Goal: Information Seeking & Learning: Learn about a topic

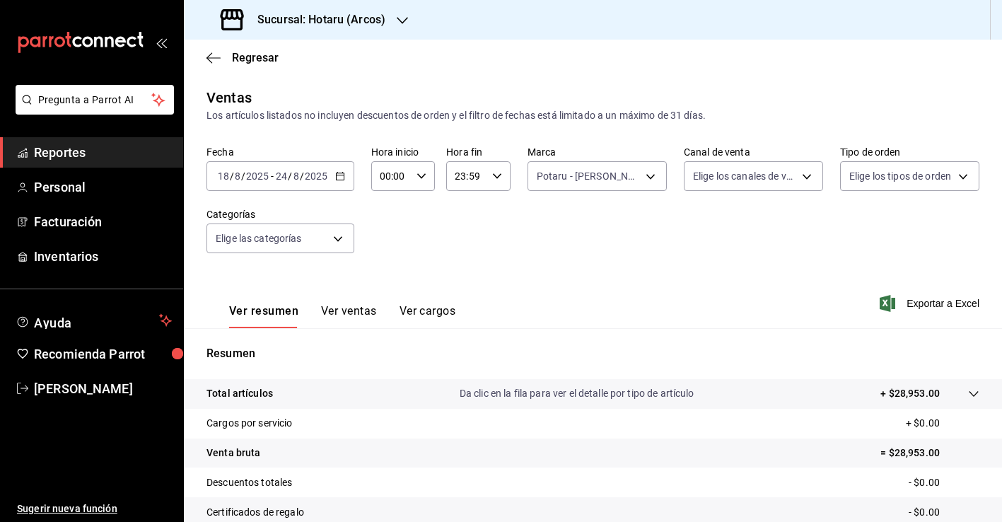
scroll to position [155, 0]
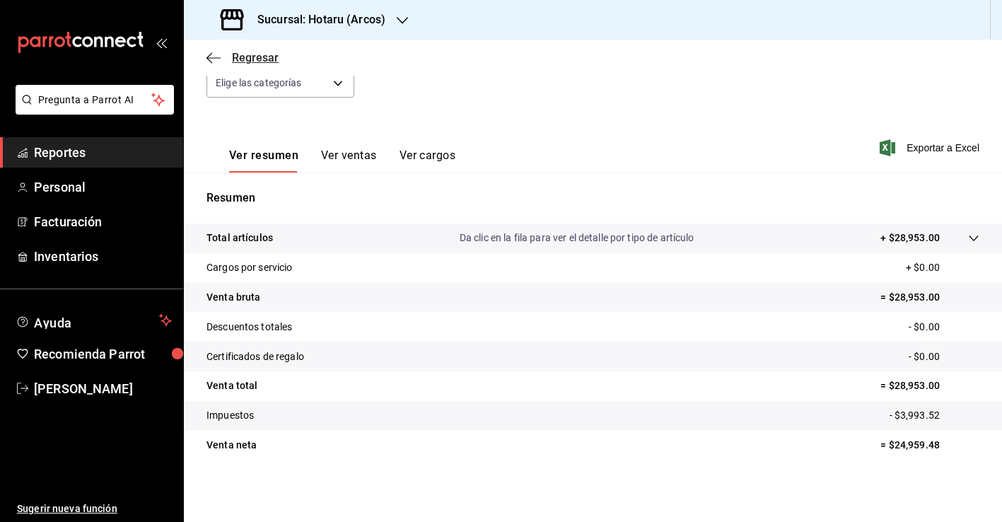
click at [265, 53] on span "Regresar" at bounding box center [255, 57] width 47 height 13
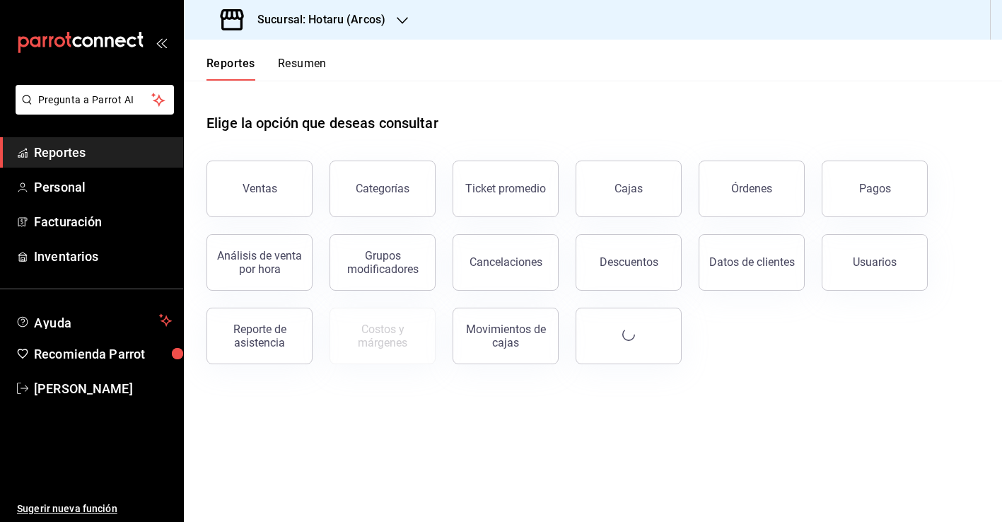
click at [358, 13] on h3 "Sucursal: Hotaru (Arcos)" at bounding box center [315, 19] width 139 height 17
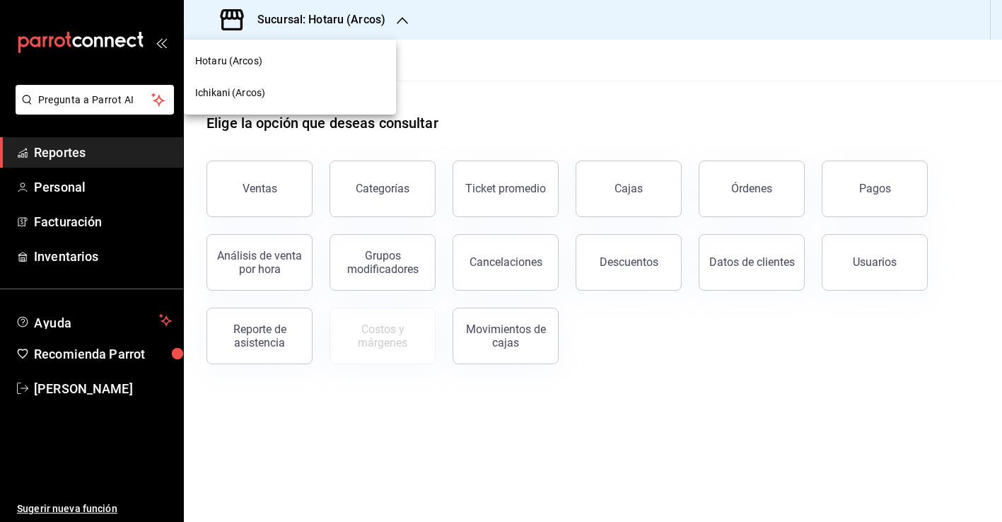
click at [346, 97] on div "Ichikani (Arcos)" at bounding box center [289, 93] width 189 height 15
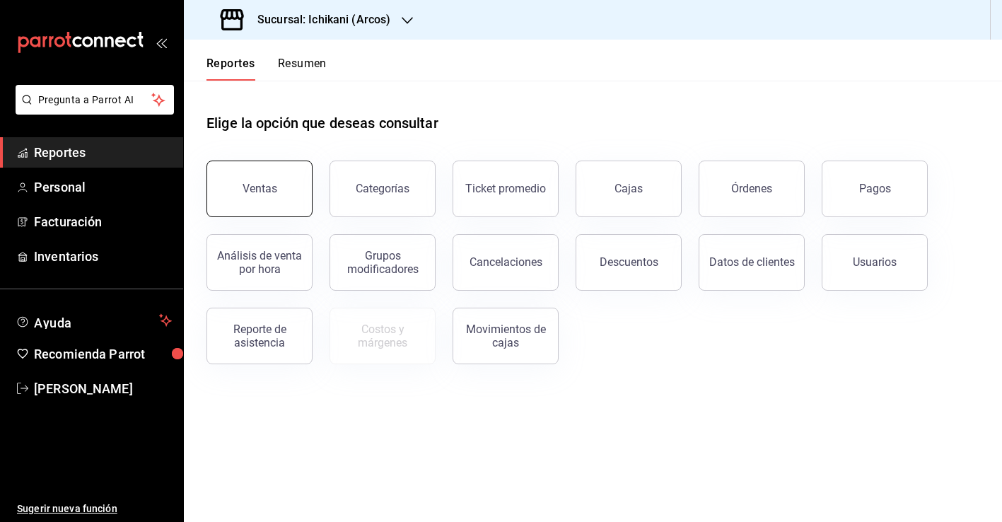
click at [255, 196] on button "Ventas" at bounding box center [259, 188] width 106 height 57
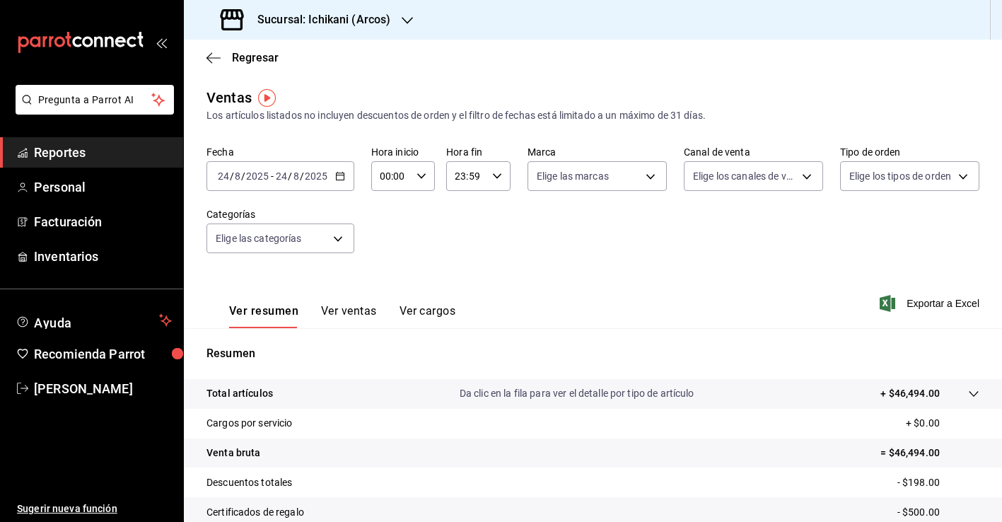
click at [338, 175] on icon "button" at bounding box center [340, 176] width 10 height 10
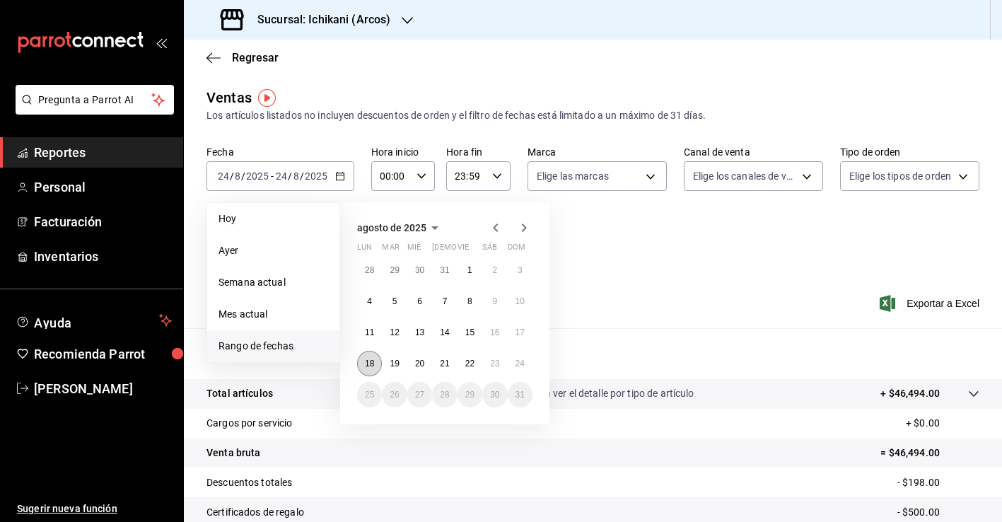
click at [365, 371] on button "18" at bounding box center [369, 363] width 25 height 25
click at [510, 366] on button "24" at bounding box center [519, 363] width 25 height 25
click at [372, 360] on abbr "18" at bounding box center [369, 363] width 9 height 10
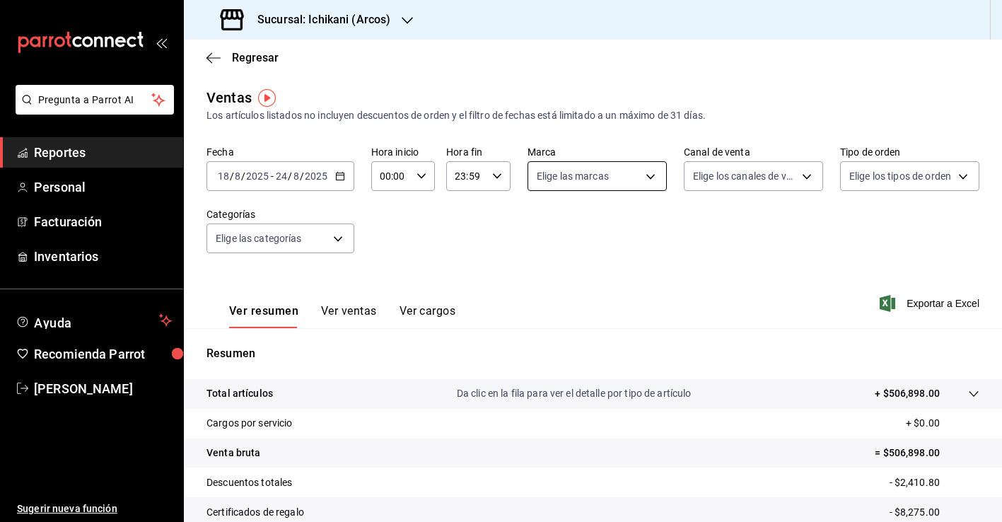
click at [577, 182] on body "Pregunta a Parrot AI Reportes Personal Facturación Inventarios Ayuda Recomienda…" at bounding box center [501, 261] width 1002 height 522
click at [577, 182] on div at bounding box center [501, 261] width 1002 height 522
click at [789, 184] on body "Pregunta a Parrot AI Reportes Personal Facturación Inventarios Ayuda Recomienda…" at bounding box center [501, 261] width 1002 height 522
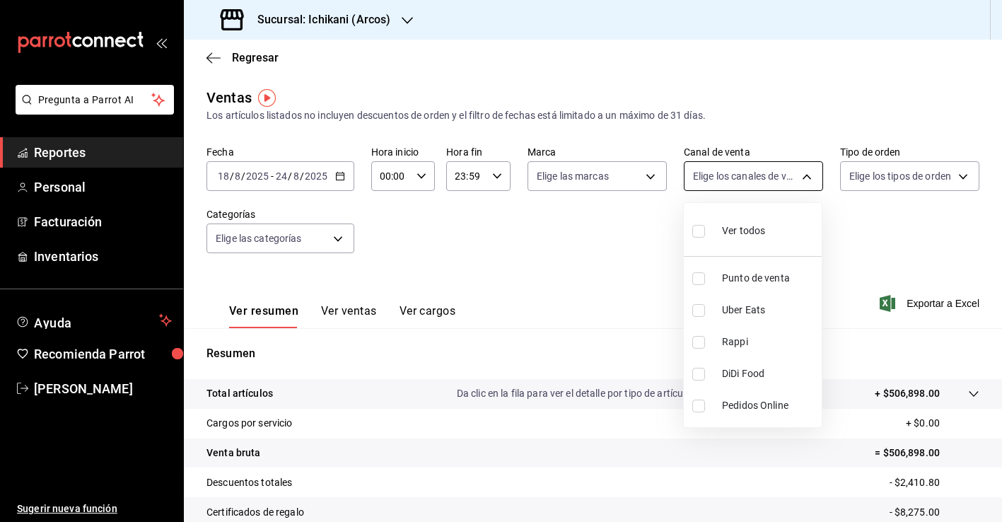
click at [789, 184] on div at bounding box center [501, 261] width 1002 height 522
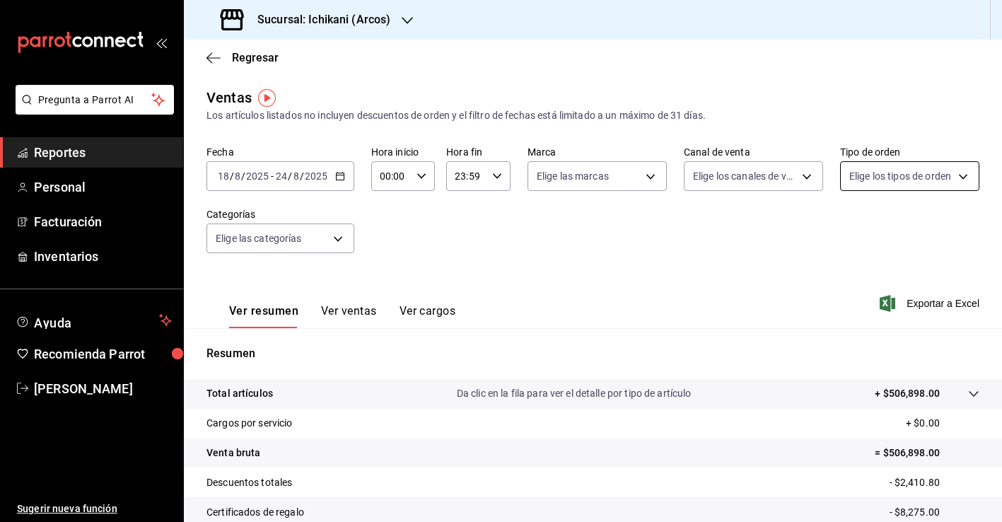
click at [880, 165] on body "Pregunta a Parrot AI Reportes Personal Facturación Inventarios Ayuda Recomienda…" at bounding box center [501, 261] width 1002 height 522
click at [880, 165] on div at bounding box center [501, 261] width 1002 height 522
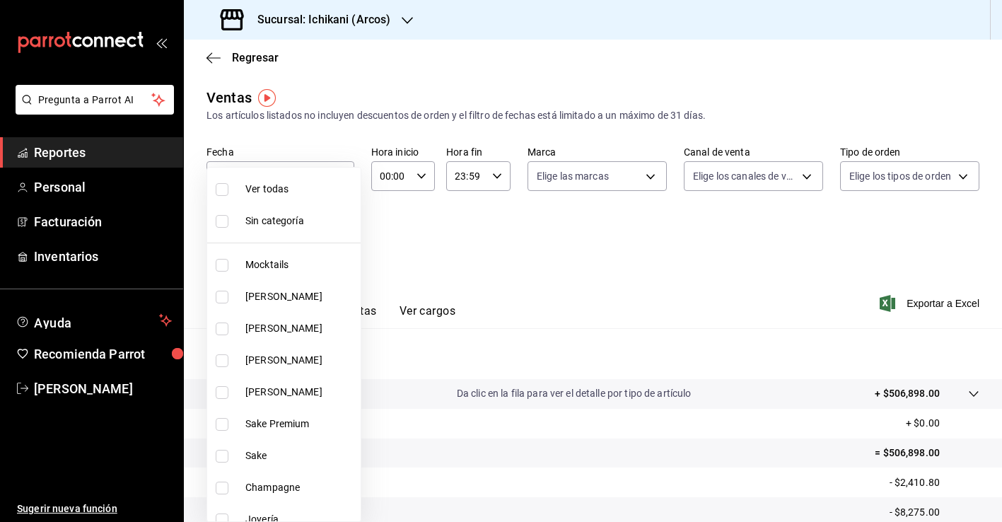
click at [281, 235] on body "Pregunta a Parrot AI Reportes Personal Facturación Inventarios Ayuda Recomienda…" at bounding box center [501, 261] width 1002 height 522
click at [484, 268] on div at bounding box center [501, 261] width 1002 height 522
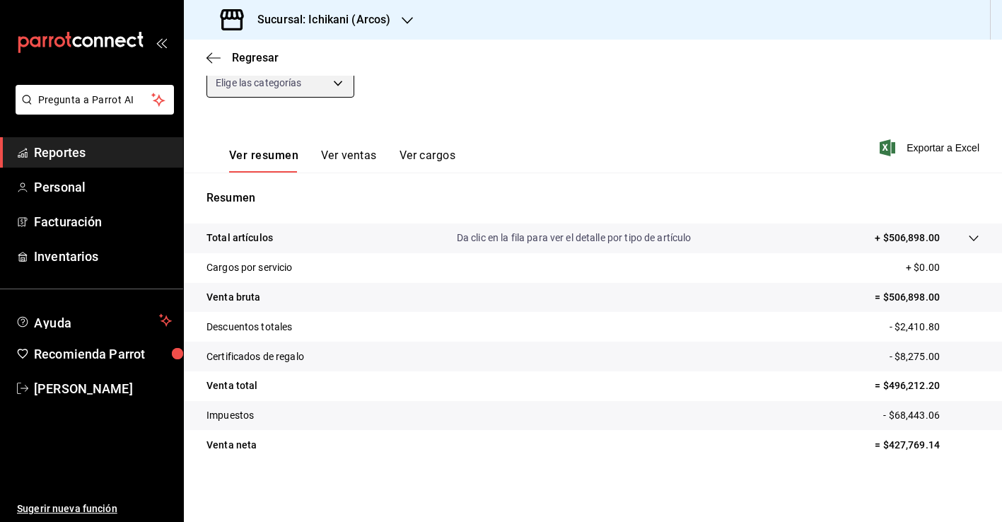
scroll to position [155, 0]
click at [965, 147] on span "Exportar a Excel" at bounding box center [930, 147] width 97 height 17
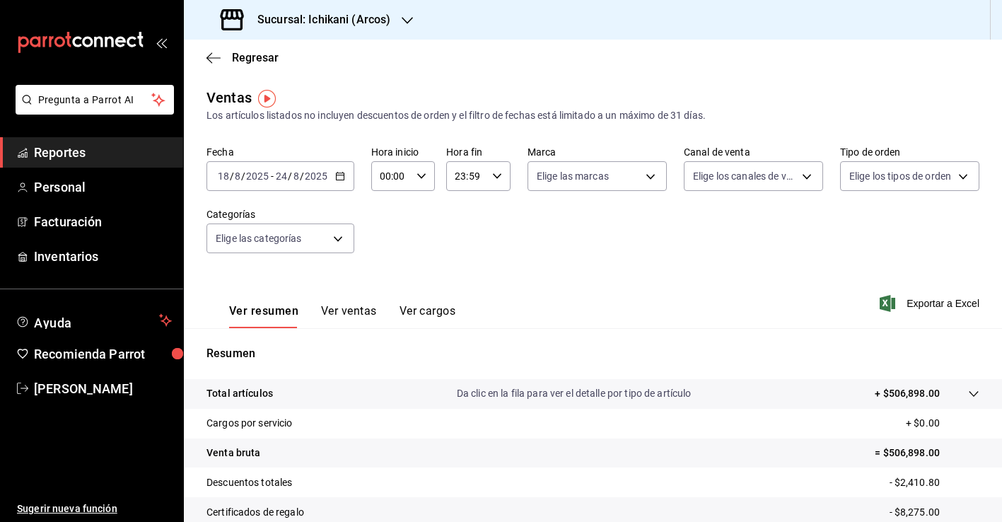
scroll to position [0, 0]
click at [647, 175] on body "Pregunta a Parrot AI Reportes Personal Facturación Inventarios Ayuda Recomienda…" at bounding box center [501, 261] width 1002 height 522
click at [329, 32] on div at bounding box center [501, 261] width 1002 height 522
click at [340, 20] on h3 "Sucursal: Ichikani (Arcos)" at bounding box center [318, 19] width 144 height 17
click at [346, 54] on div "Hotaru (Arcos)" at bounding box center [289, 61] width 189 height 15
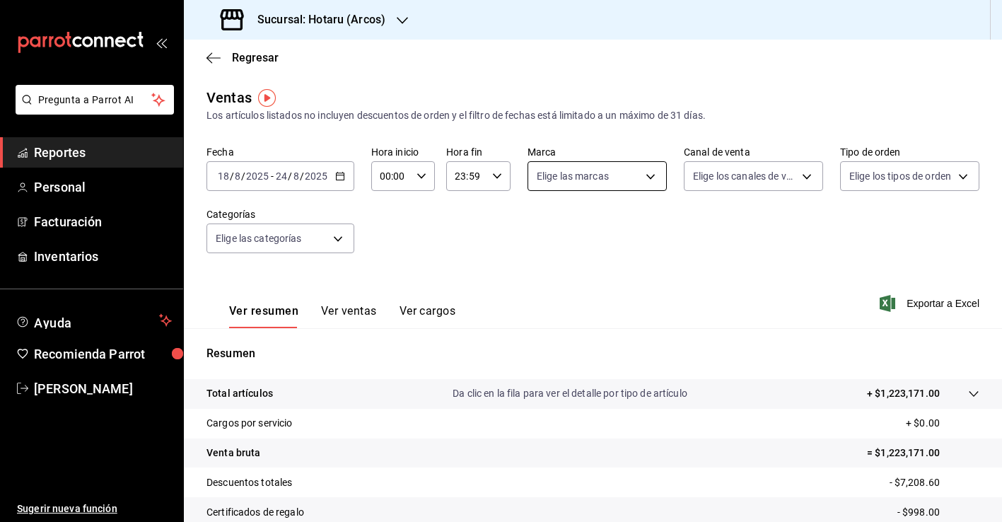
click at [611, 184] on body "Pregunta a Parrot AI Reportes Personal Facturación Inventarios Ayuda Recomienda…" at bounding box center [501, 261] width 1002 height 522
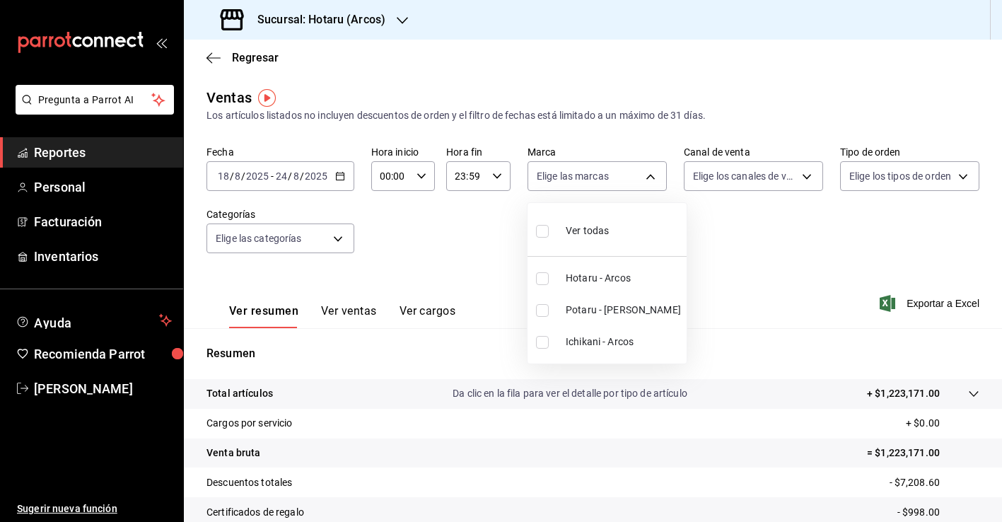
click at [587, 309] on span "Potaru - [PERSON_NAME]" at bounding box center [622, 310] width 115 height 15
type input "22e90613-d08a-4757-a76e-a905fd2e086b"
checkbox input "true"
click at [607, 234] on span "Ver todas" at bounding box center [586, 230] width 43 height 15
type input "63fd3758-a1b5-4c03-9065-df3279ac1636,22e90613-d08a-4757-a76e-a905fd2e086b,00e97…"
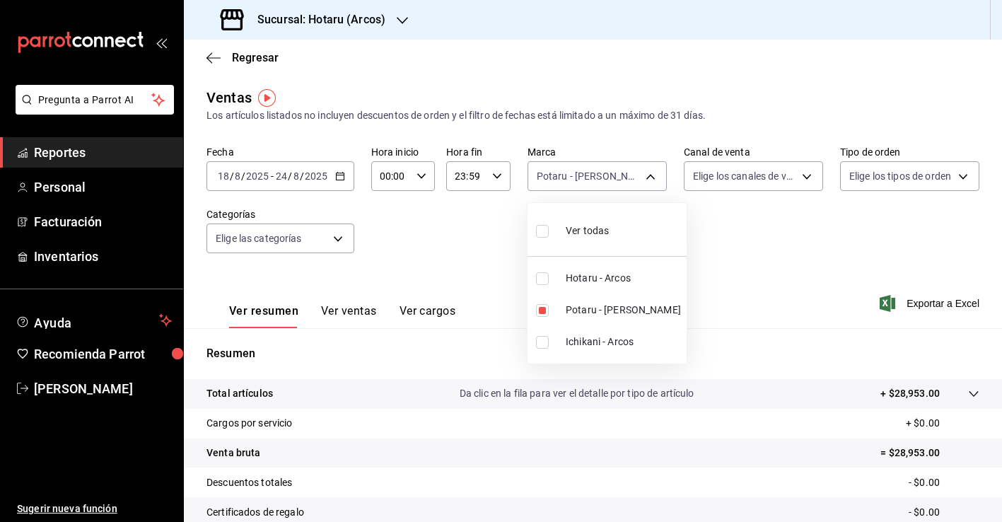
checkbox input "true"
click at [340, 172] on div at bounding box center [501, 261] width 1002 height 522
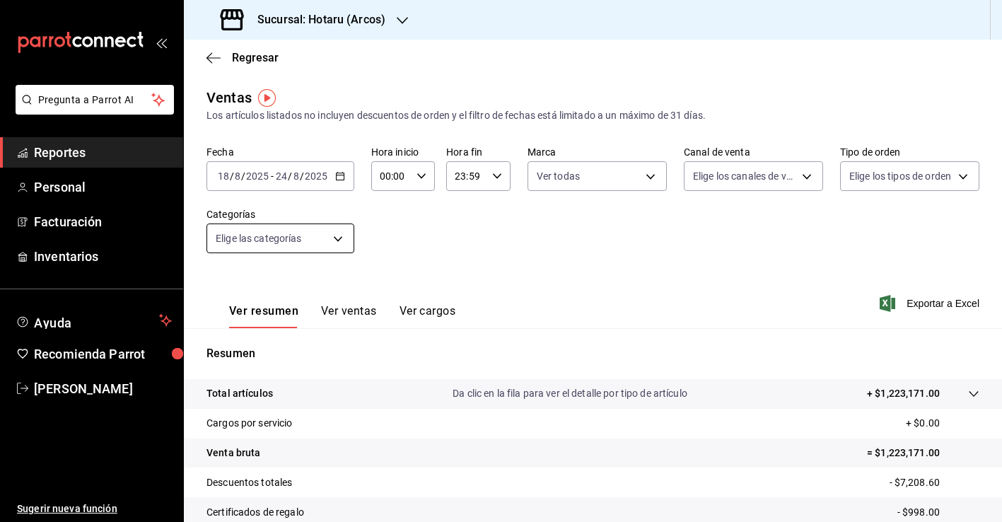
click at [351, 231] on body "Pregunta a Parrot AI Reportes Personal Facturación Inventarios Ayuda Recomienda…" at bounding box center [501, 261] width 1002 height 522
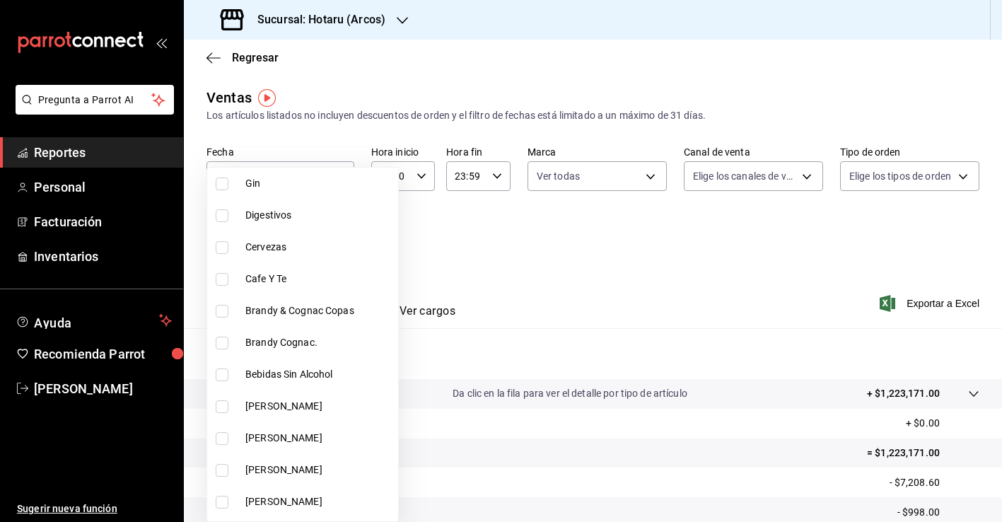
scroll to position [602, 0]
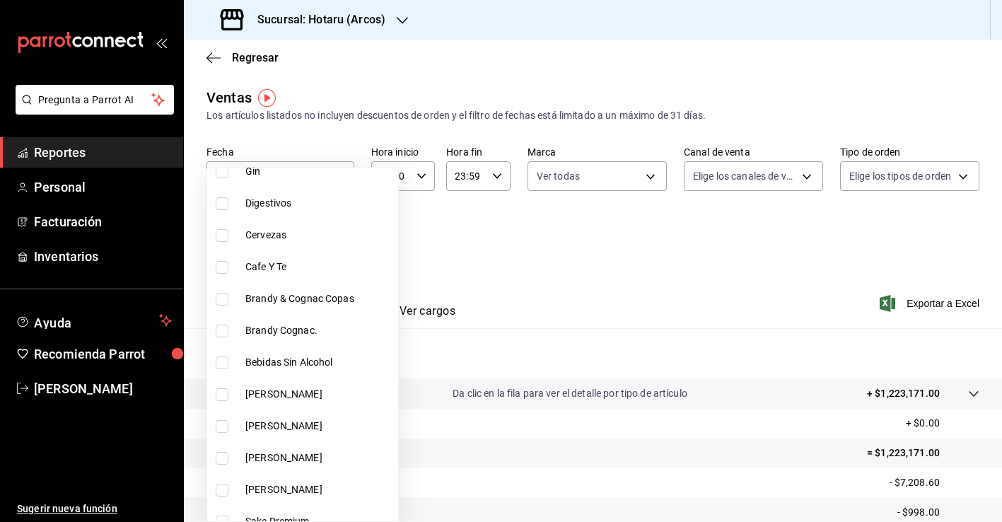
click at [290, 397] on span "[PERSON_NAME]" at bounding box center [318, 394] width 147 height 15
type input "f21aca79-6b60-4117-af61-71e30bdd59e9"
checkbox input "true"
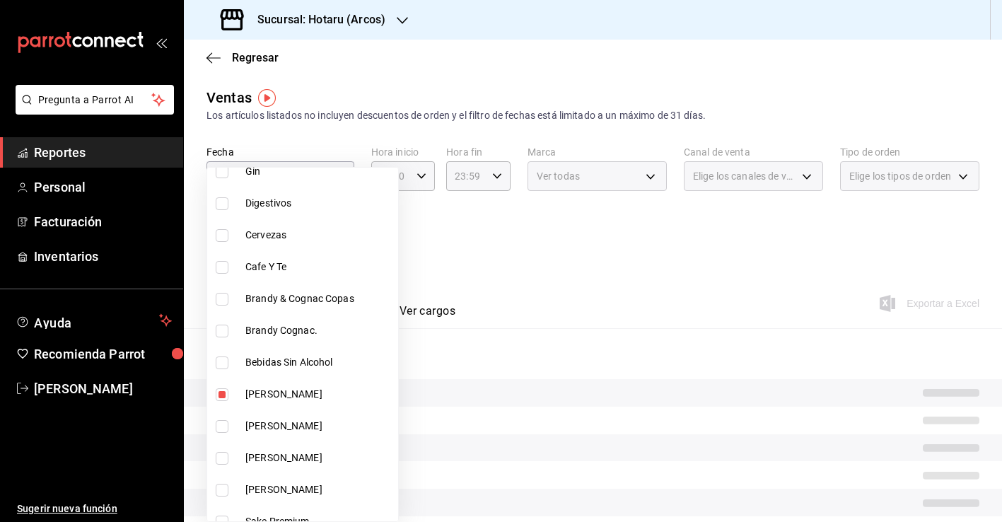
click at [290, 442] on li "[PERSON_NAME]" at bounding box center [302, 458] width 191 height 32
type input "f21aca79-6b60-4117-af61-71e30bdd59e9,0d0c71ee-4947-4e89-ae0f-5ad14224564b"
checkbox input "true"
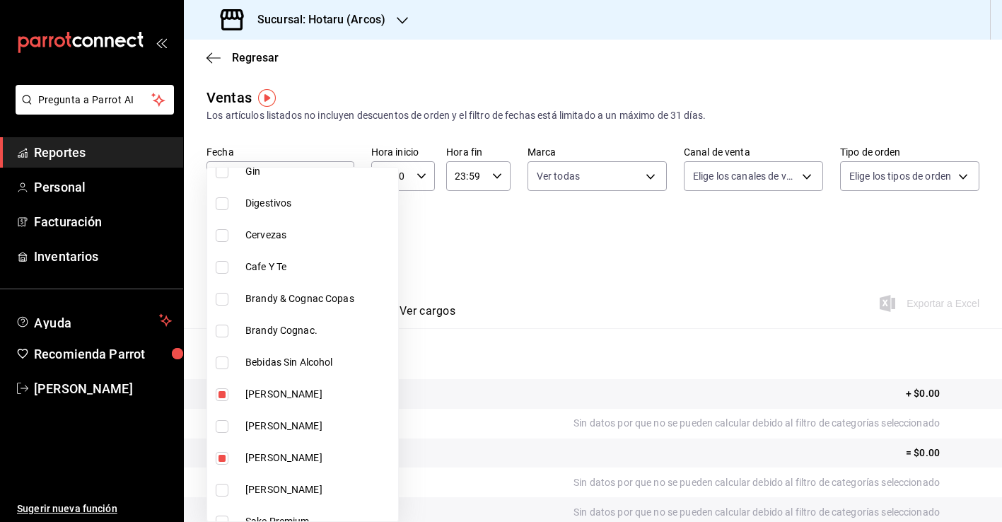
click at [287, 429] on span "[PERSON_NAME]" at bounding box center [318, 425] width 147 height 15
type input "f21aca79-6b60-4117-af61-71e30bdd59e9,0d0c71ee-4947-4e89-ae0f-5ad14224564b,5f077…"
checkbox input "true"
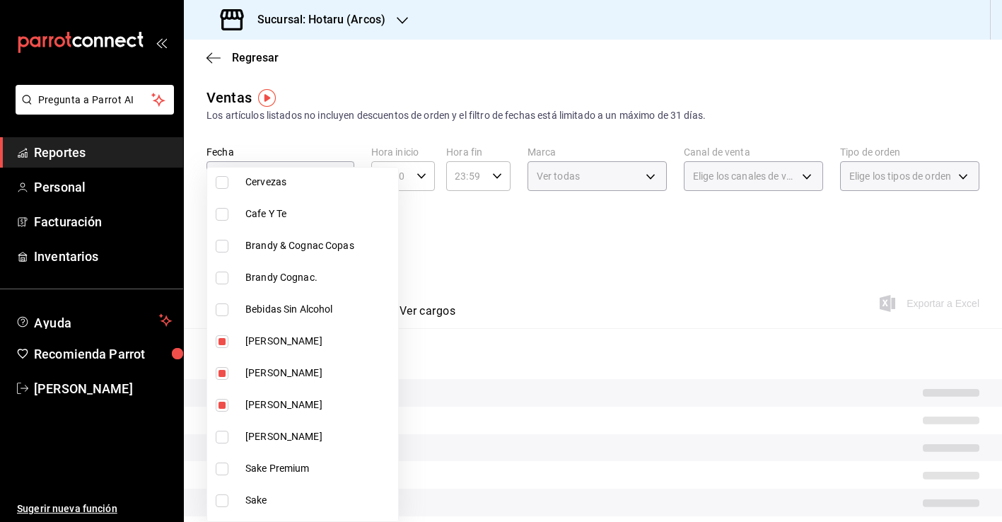
click at [287, 431] on span "[PERSON_NAME]" at bounding box center [318, 436] width 147 height 15
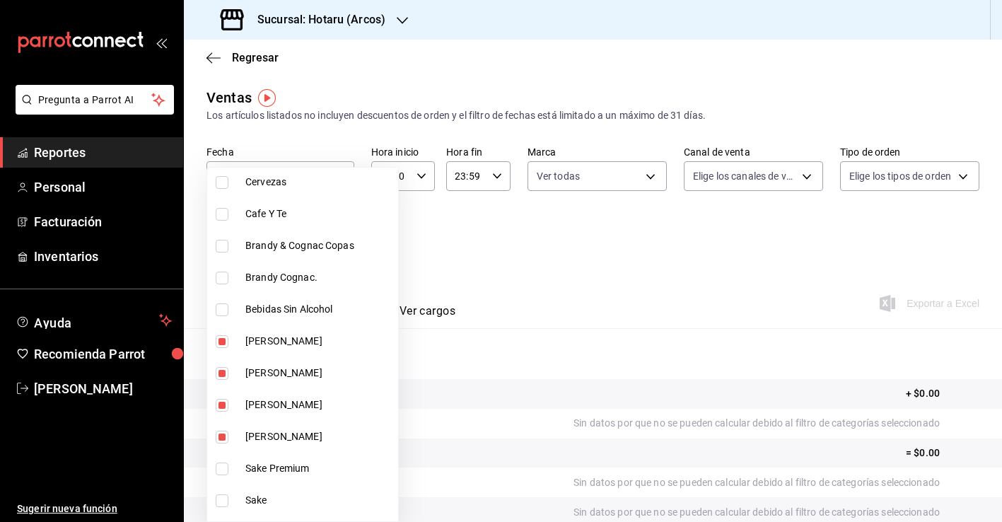
type input "f21aca79-6b60-4117-af61-71e30bdd59e9,0d0c71ee-4947-4e89-ae0f-5ad14224564b,5f077…"
checkbox input "true"
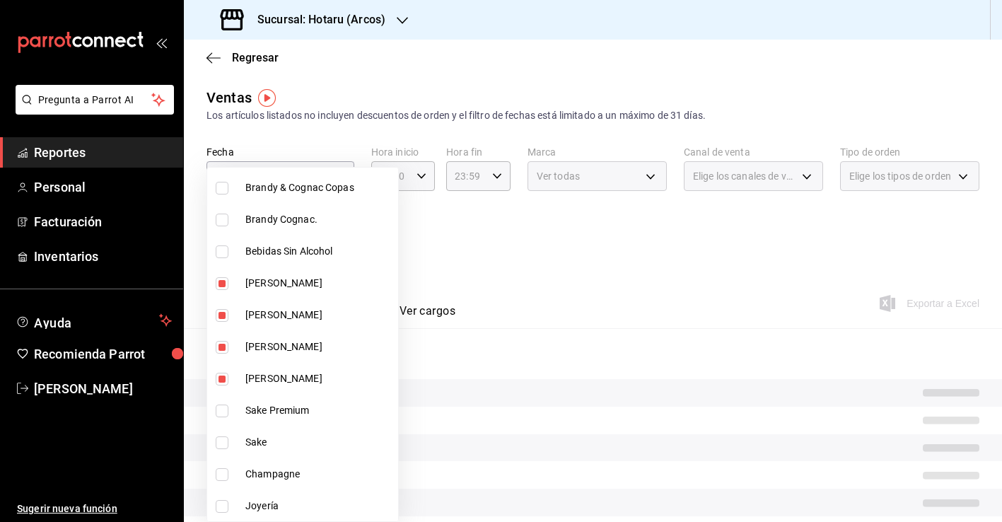
scroll to position [715, 0]
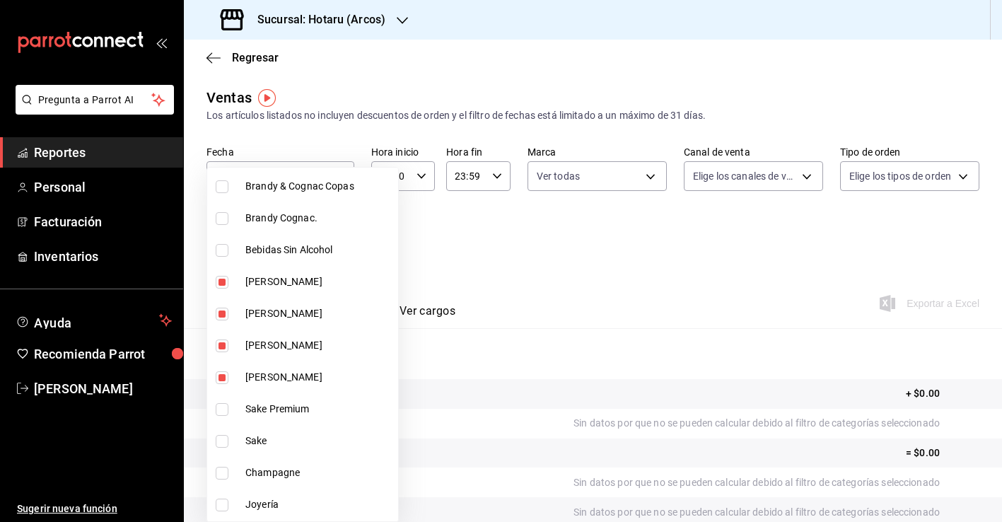
click at [287, 412] on span "Sake Premium" at bounding box center [318, 408] width 147 height 15
type input "f21aca79-6b60-4117-af61-71e30bdd59e9,0d0c71ee-4947-4e89-ae0f-5ad14224564b,5f077…"
checkbox input "true"
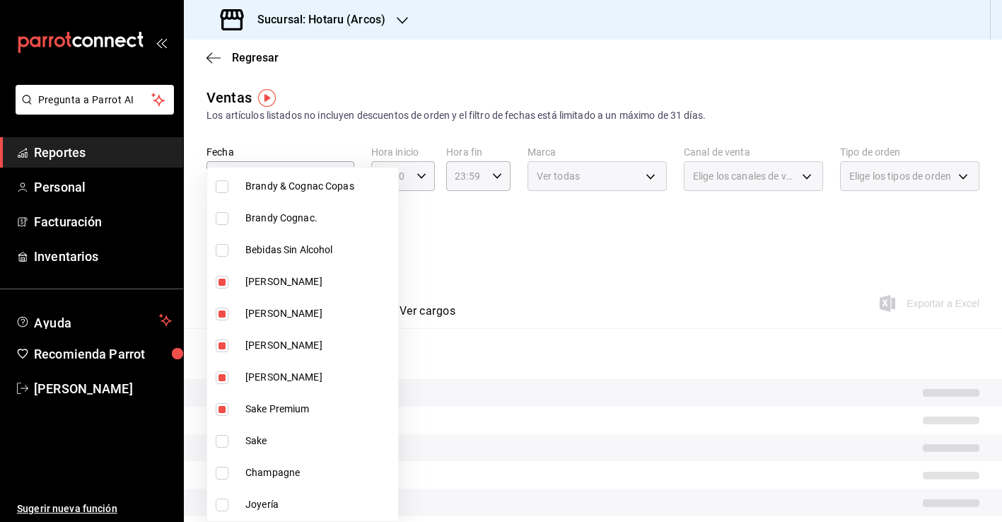
click at [287, 438] on span "Sake" at bounding box center [318, 440] width 147 height 15
type input "f21aca79-6b60-4117-af61-71e30bdd59e9,0d0c71ee-4947-4e89-ae0f-5ad14224564b,5f077…"
checkbox input "true"
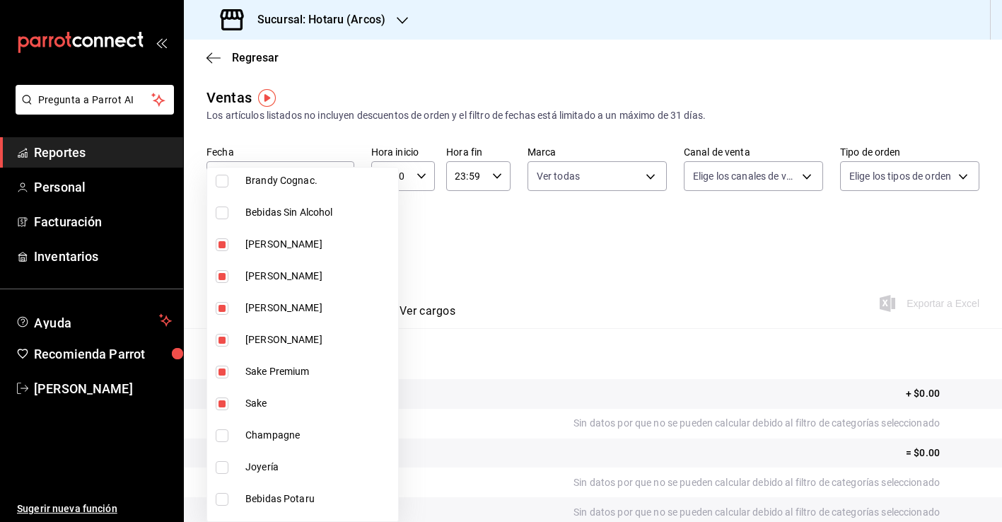
click at [287, 438] on span "Champagne" at bounding box center [318, 435] width 147 height 15
type input "f21aca79-6b60-4117-af61-71e30bdd59e9,0d0c71ee-4947-4e89-ae0f-5ad14224564b,5f077…"
checkbox input "true"
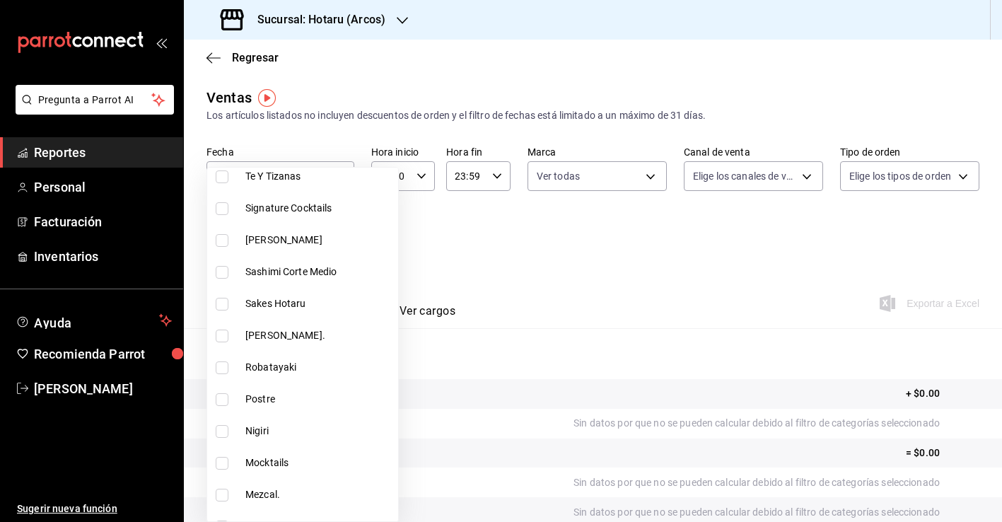
scroll to position [1763, 0]
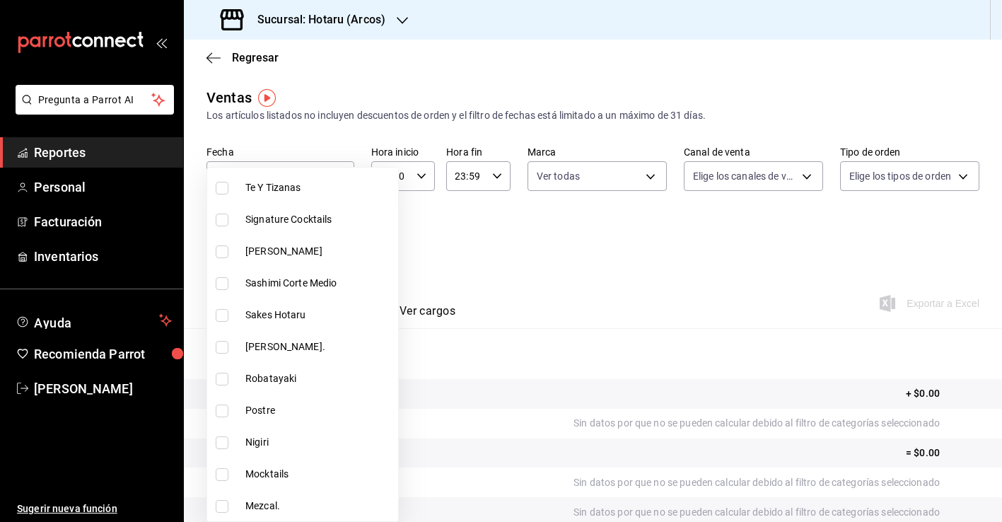
click at [307, 314] on span "Sakes Hotaru" at bounding box center [318, 314] width 147 height 15
type input "f21aca79-6b60-4117-af61-71e30bdd59e9,0d0c71ee-4947-4e89-ae0f-5ad14224564b,5f077…"
checkbox input "true"
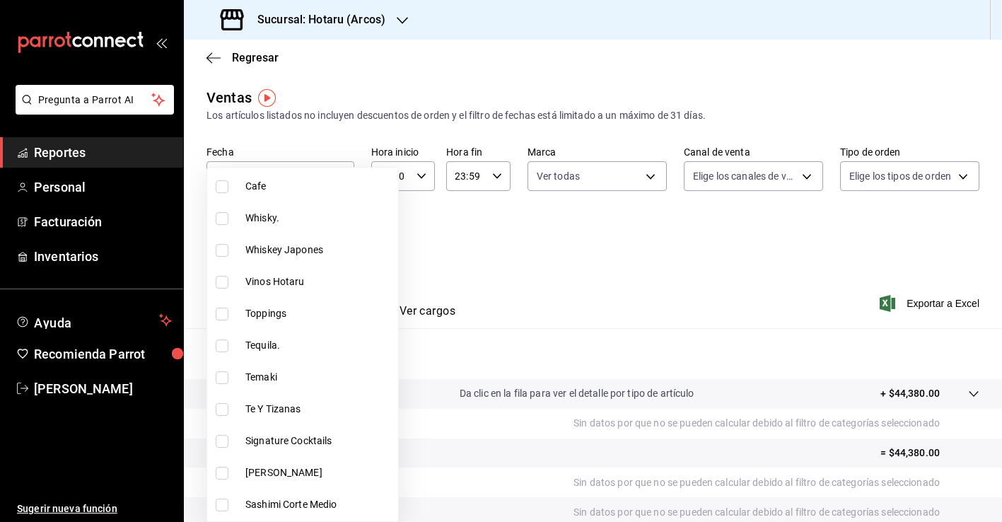
scroll to position [1525, 0]
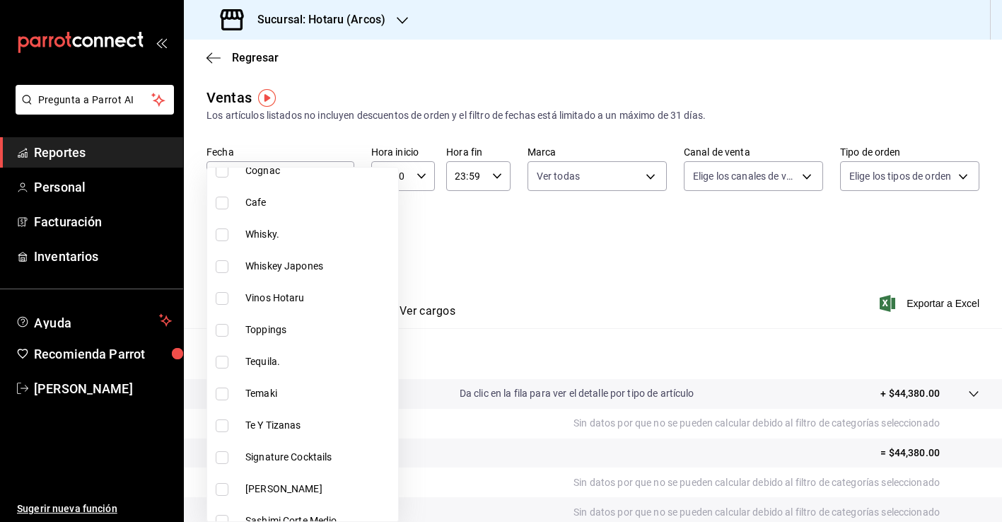
click at [310, 291] on span "Vinos Hotaru" at bounding box center [318, 297] width 147 height 15
type input "f21aca79-6b60-4117-af61-71e30bdd59e9,0d0c71ee-4947-4e89-ae0f-5ad14224564b,5f077…"
checkbox input "true"
click at [595, 288] on div at bounding box center [501, 261] width 1002 height 522
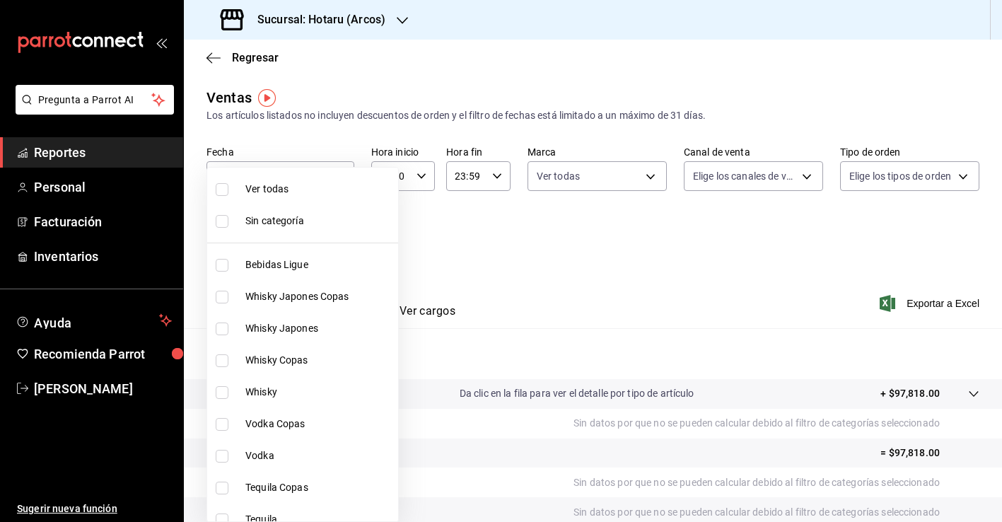
click at [305, 242] on body "Pregunta a Parrot AI Reportes Personal Facturación Inventarios Ayuda Recomienda…" at bounding box center [501, 261] width 1002 height 522
click at [300, 184] on span "Ver todas" at bounding box center [318, 189] width 147 height 15
type input "af0fa7ff-854a-4bfb-817f-8061951aea4b,98c40ba0-5fcc-40b0-ad47-58e6283fb45d,d8773…"
checkbox input "true"
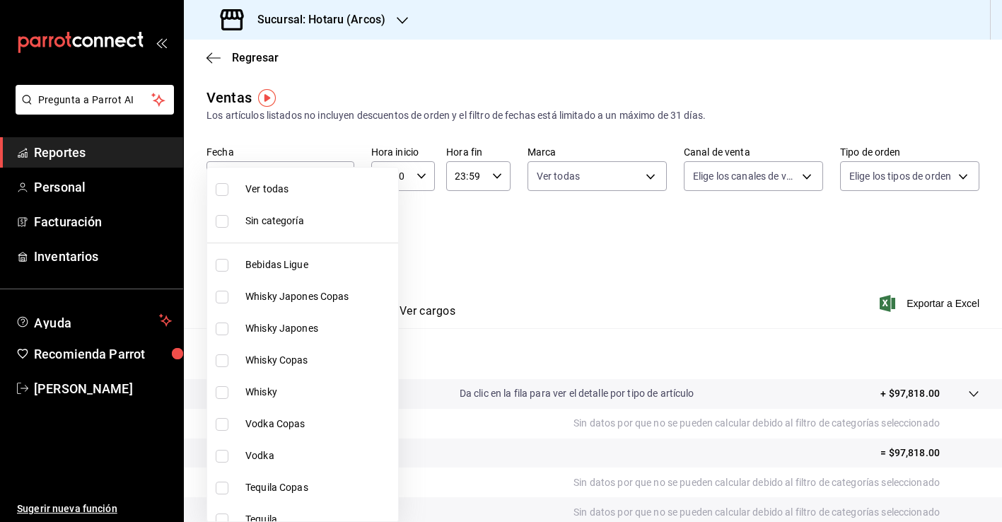
checkbox input "true"
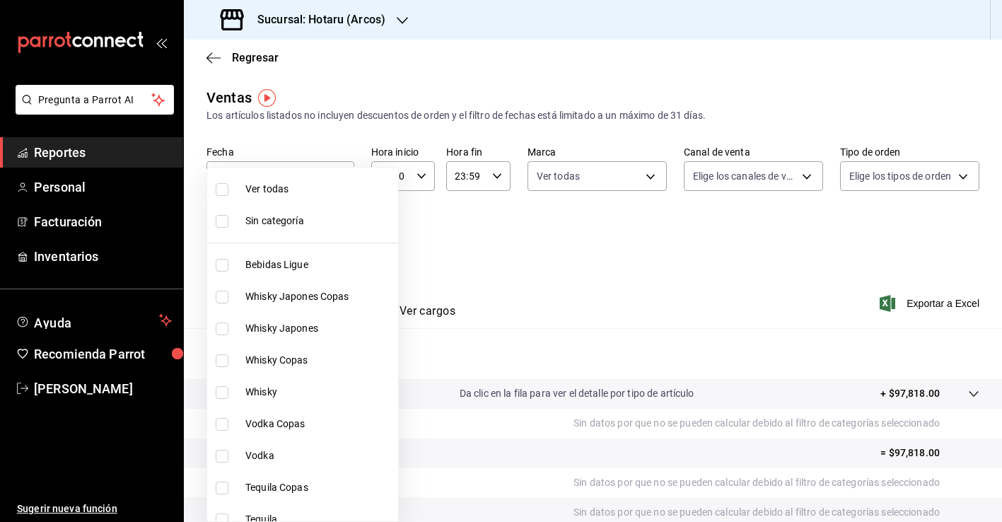
checkbox input "true"
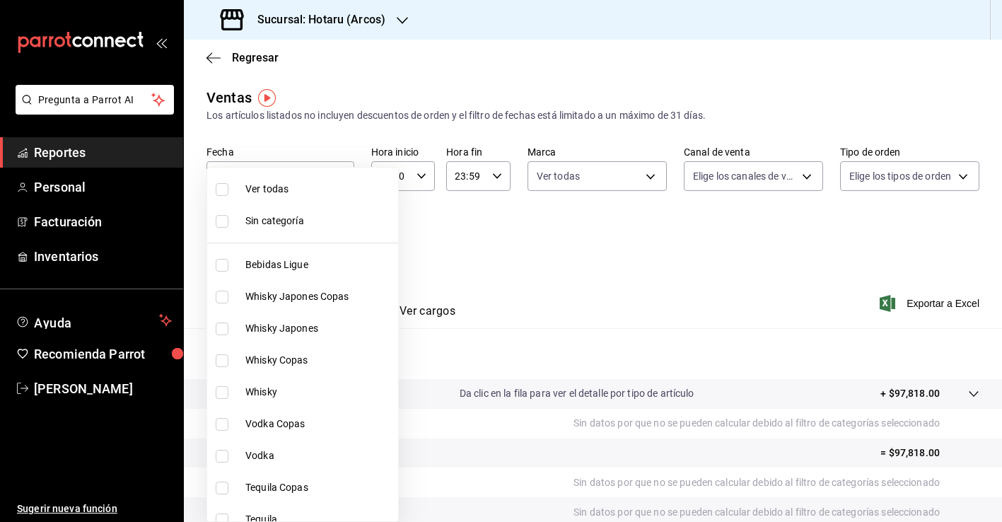
checkbox input "true"
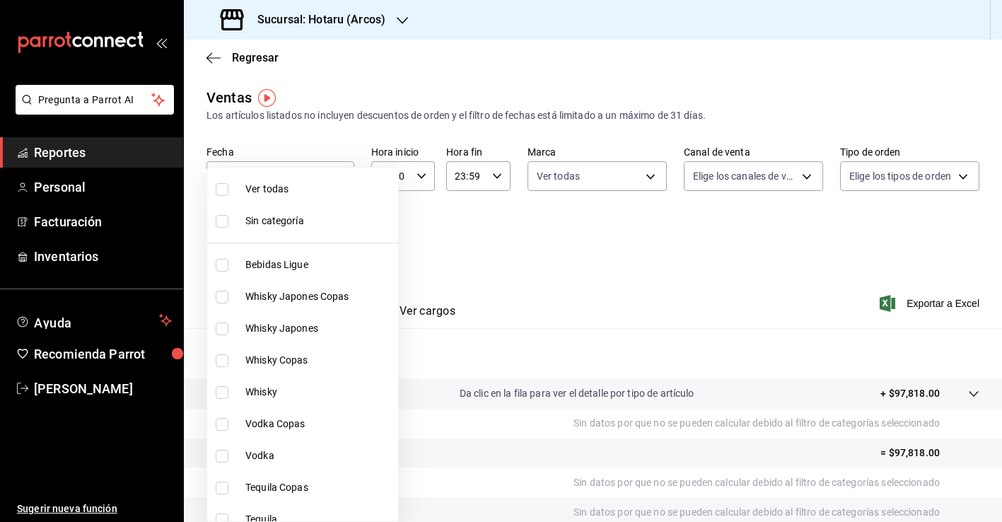
checkbox input "true"
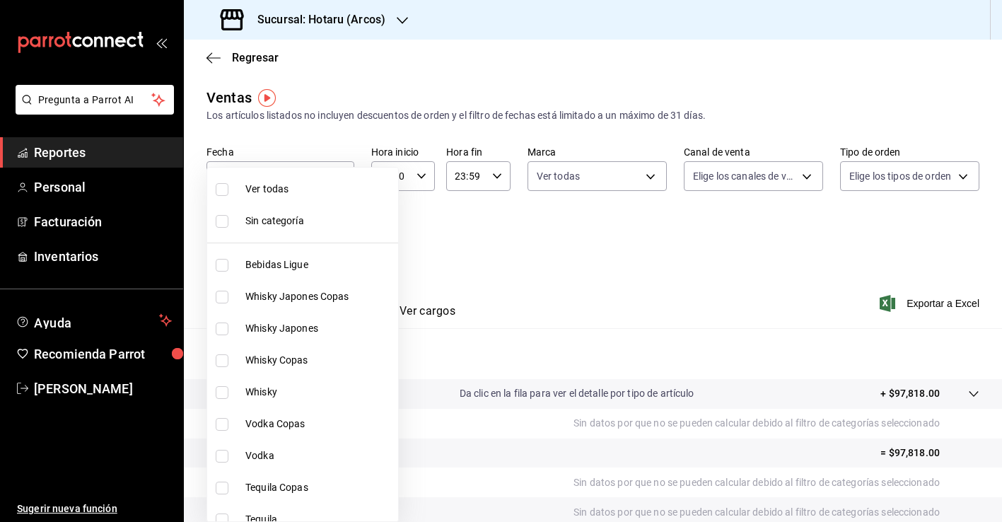
checkbox input "true"
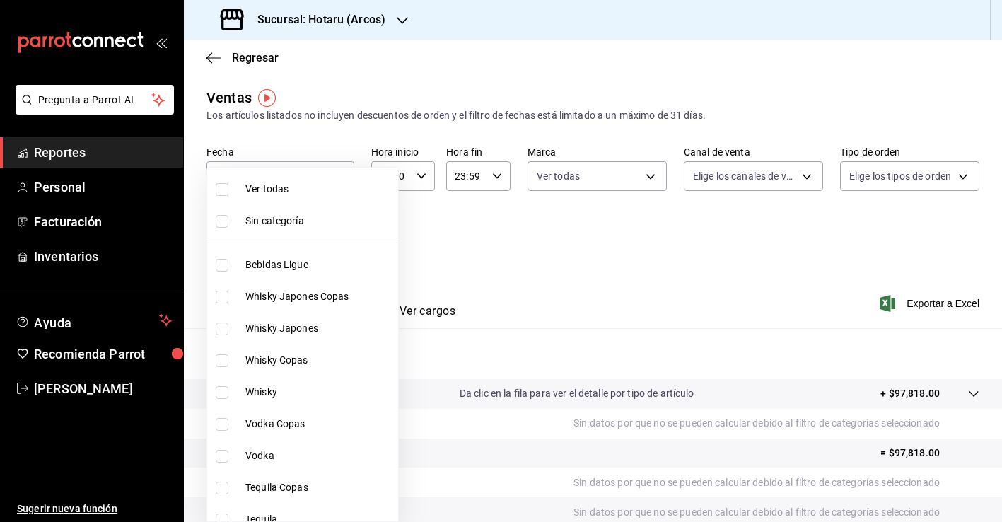
checkbox input "true"
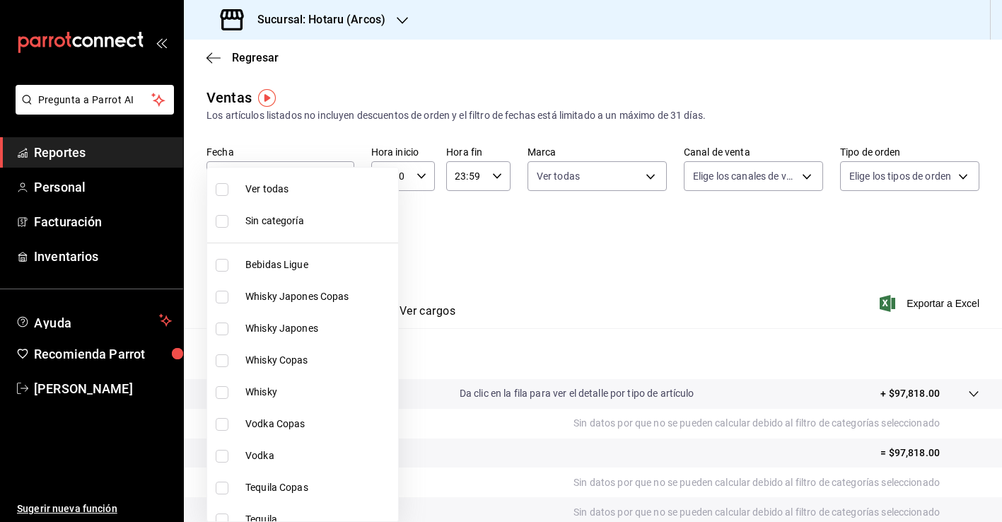
checkbox input "true"
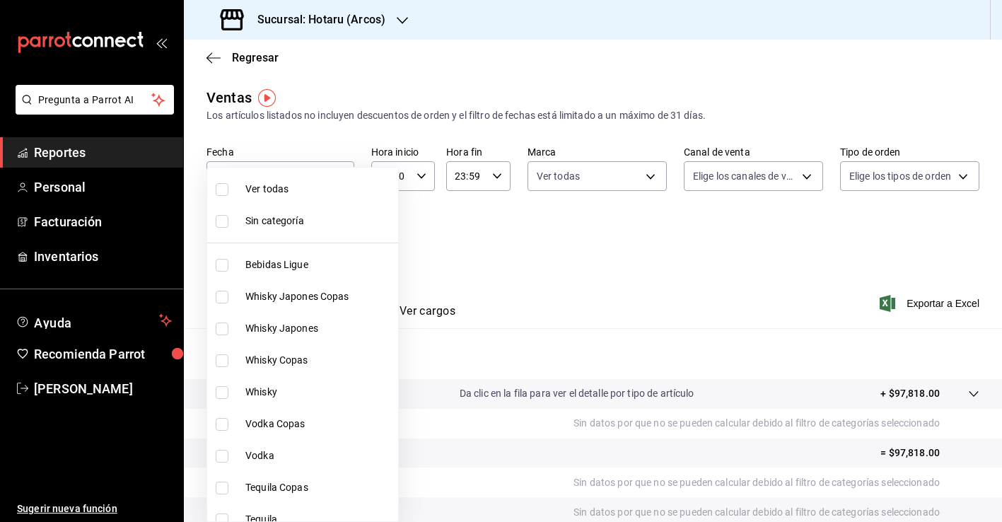
checkbox input "true"
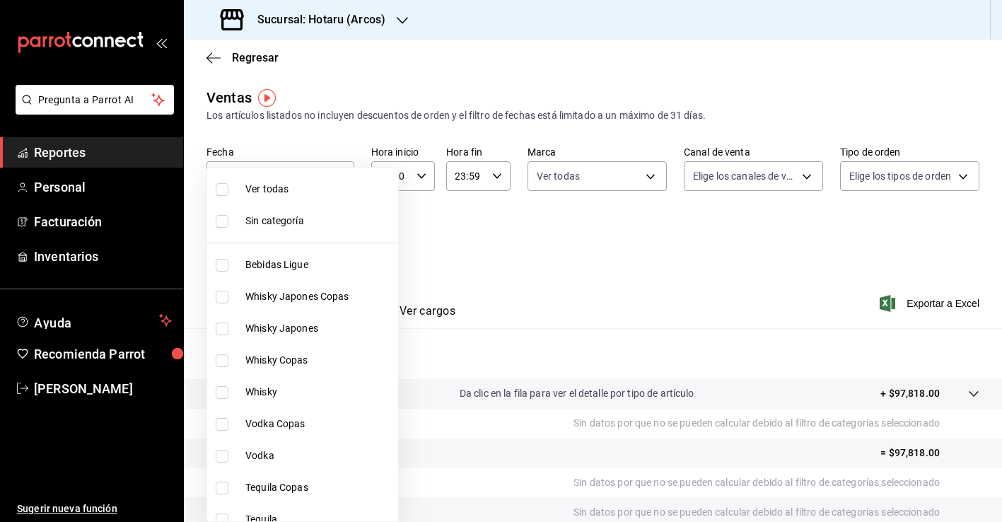
checkbox input "true"
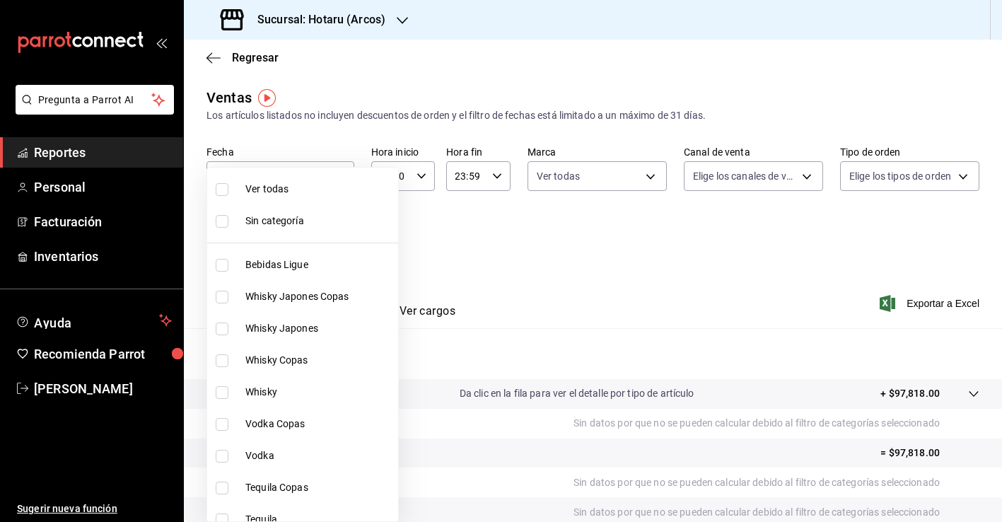
checkbox input "true"
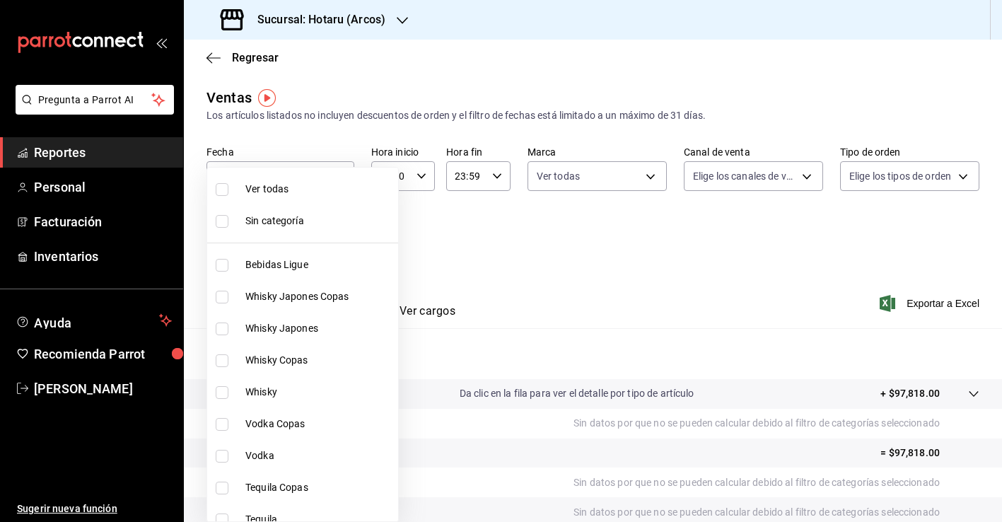
checkbox input "true"
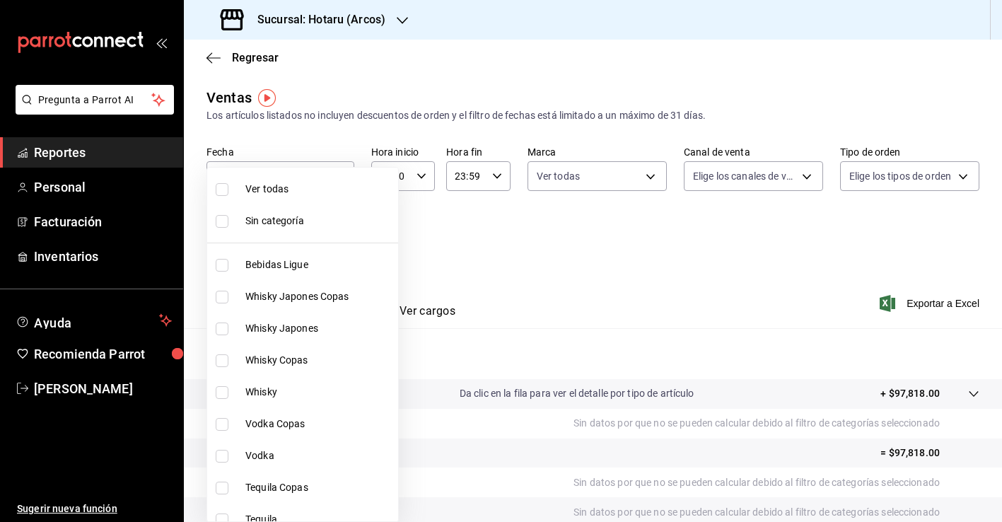
checkbox input "true"
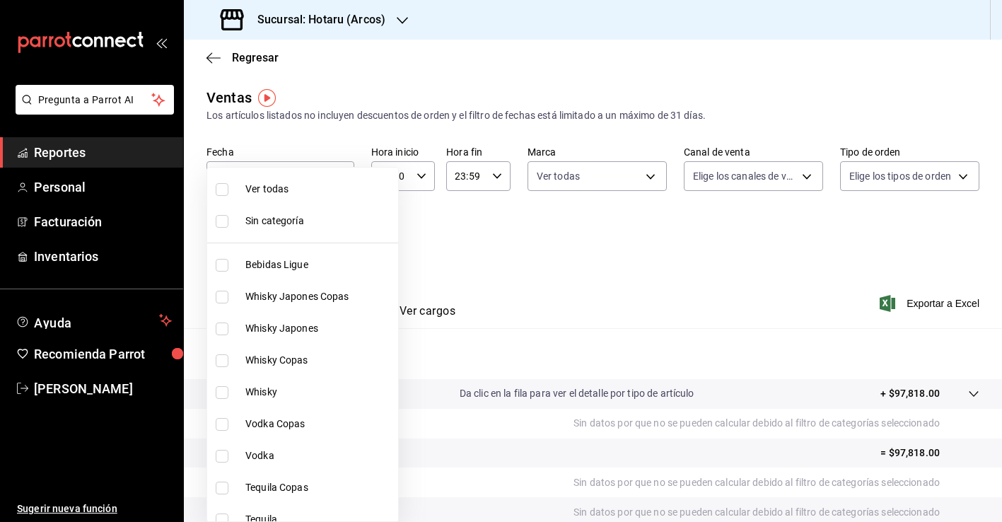
checkbox input "true"
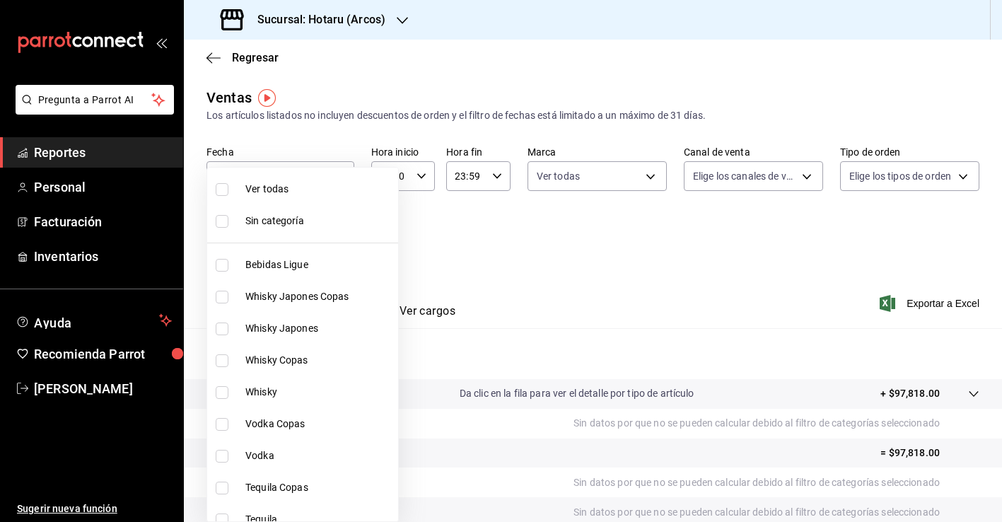
checkbox input "true"
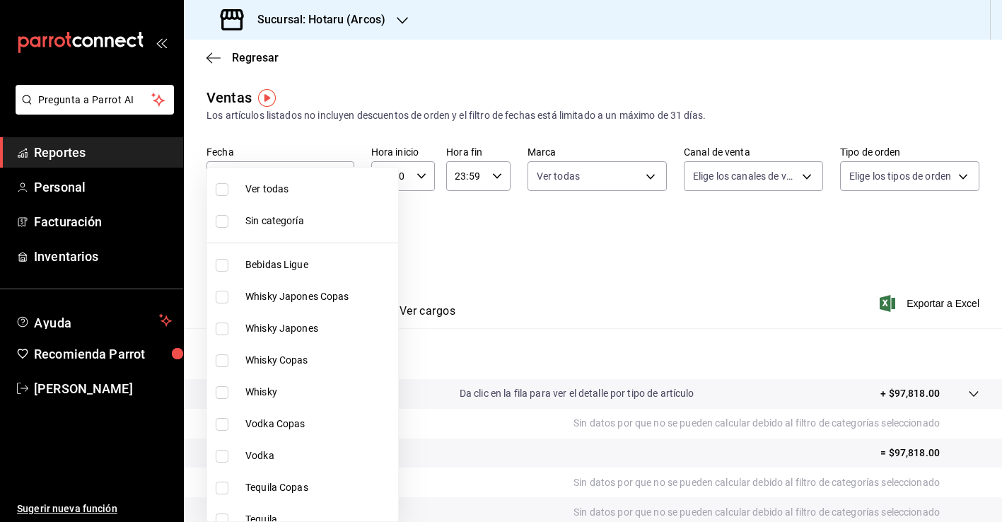
checkbox input "true"
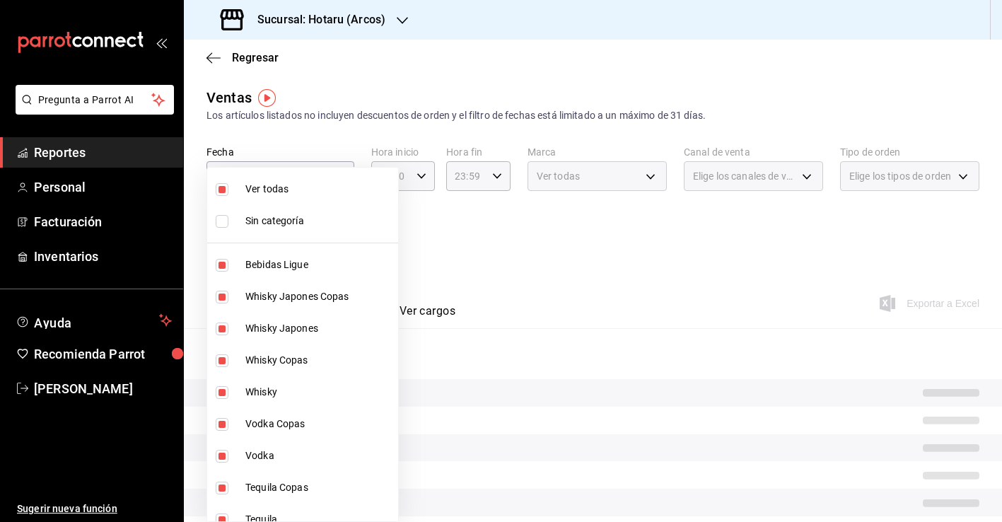
click at [273, 189] on span "Ver todas" at bounding box center [318, 189] width 147 height 15
checkbox input "false"
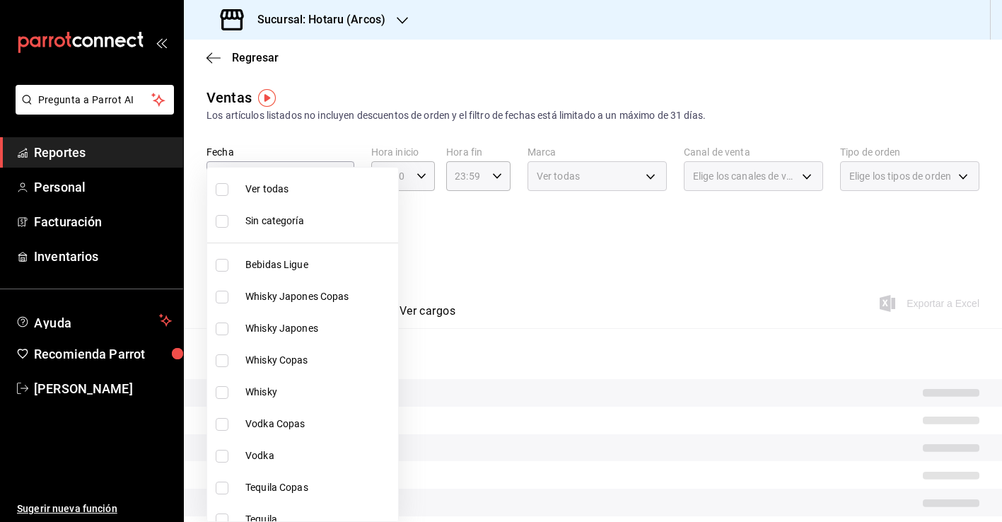
checkbox input "false"
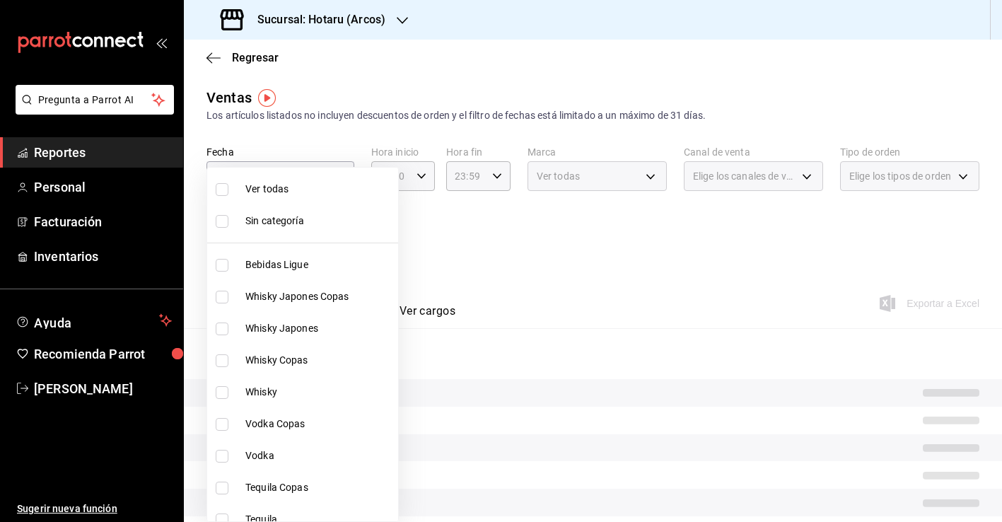
checkbox input "false"
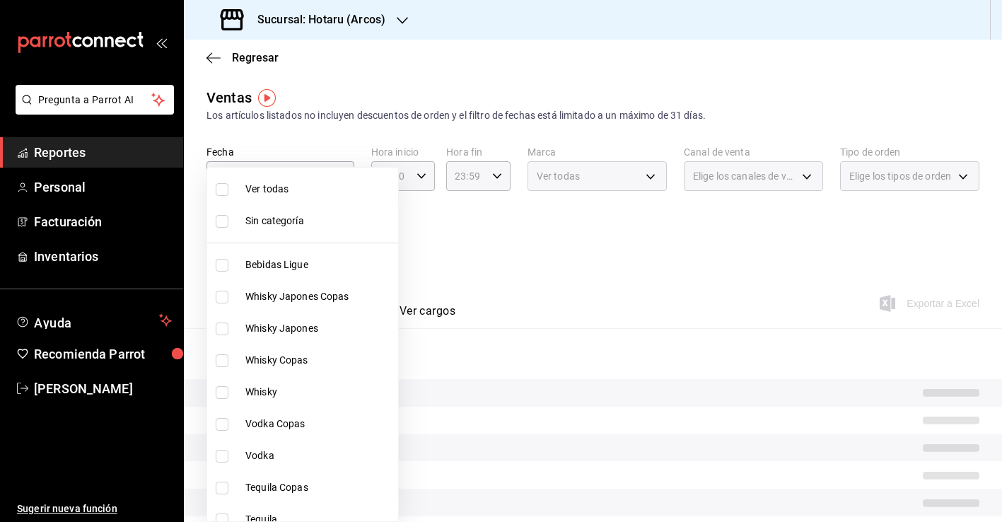
checkbox input "false"
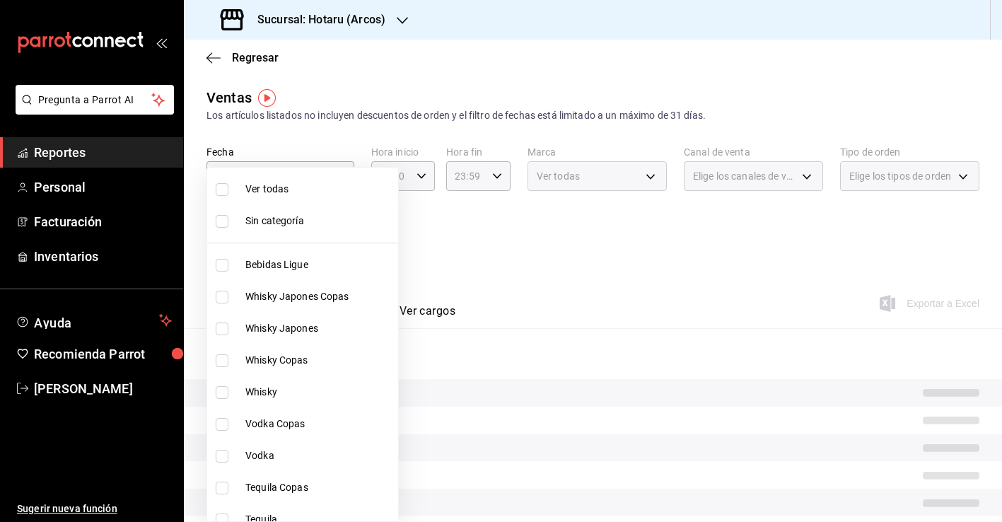
checkbox input "false"
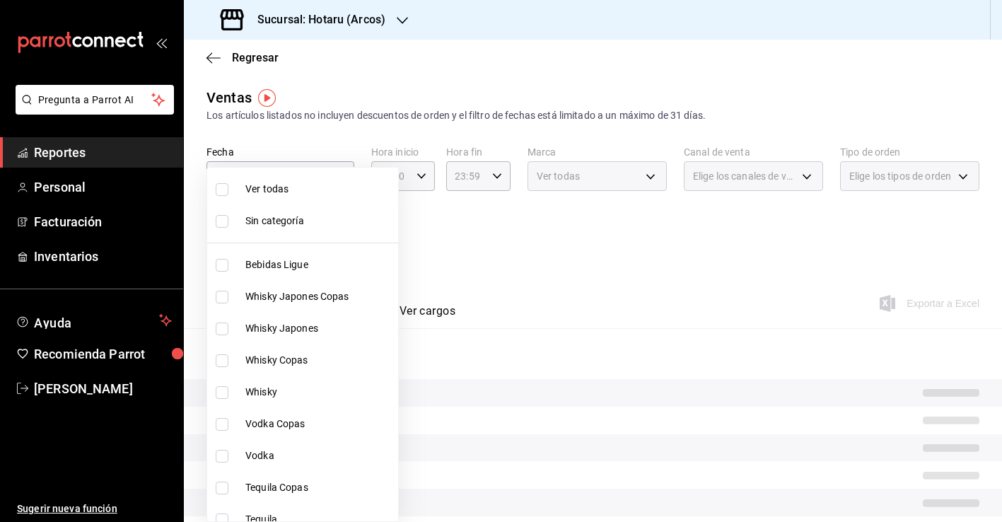
checkbox input "false"
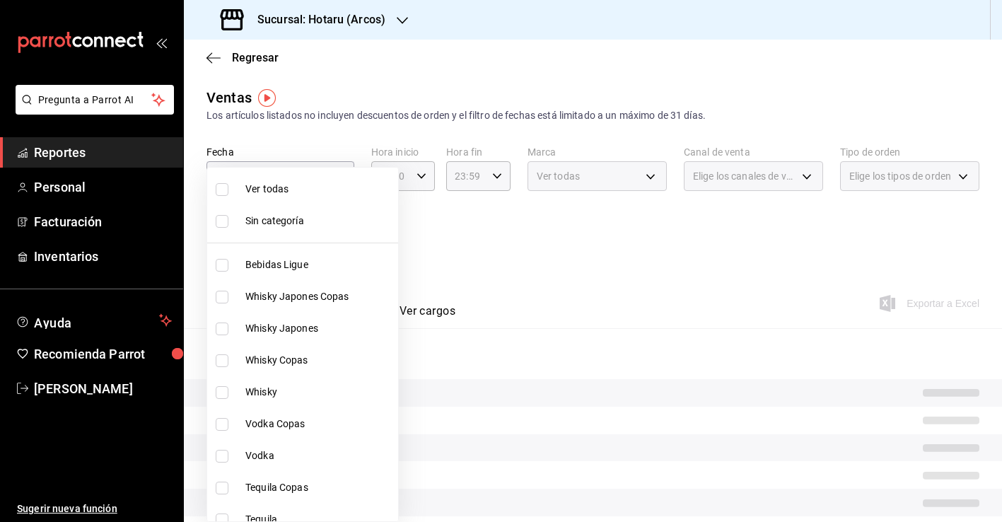
checkbox input "false"
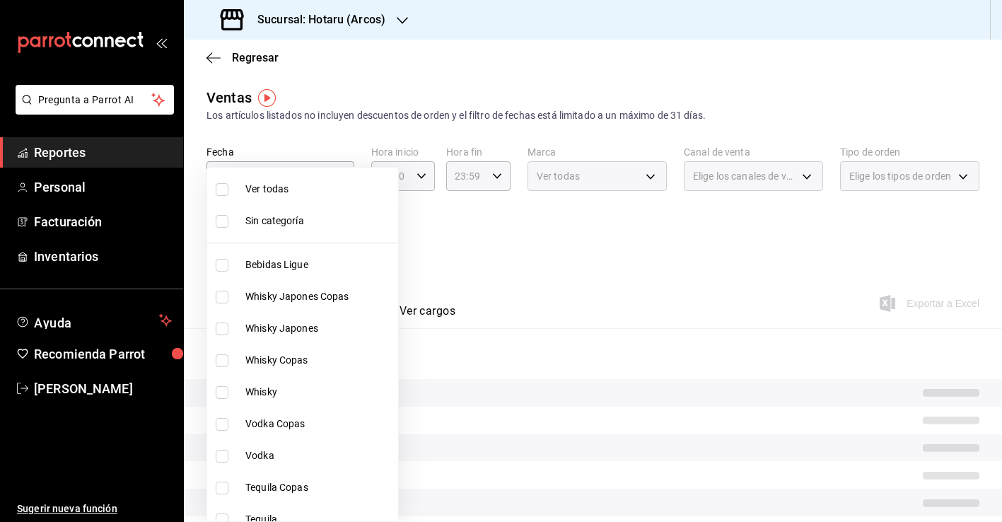
checkbox input "false"
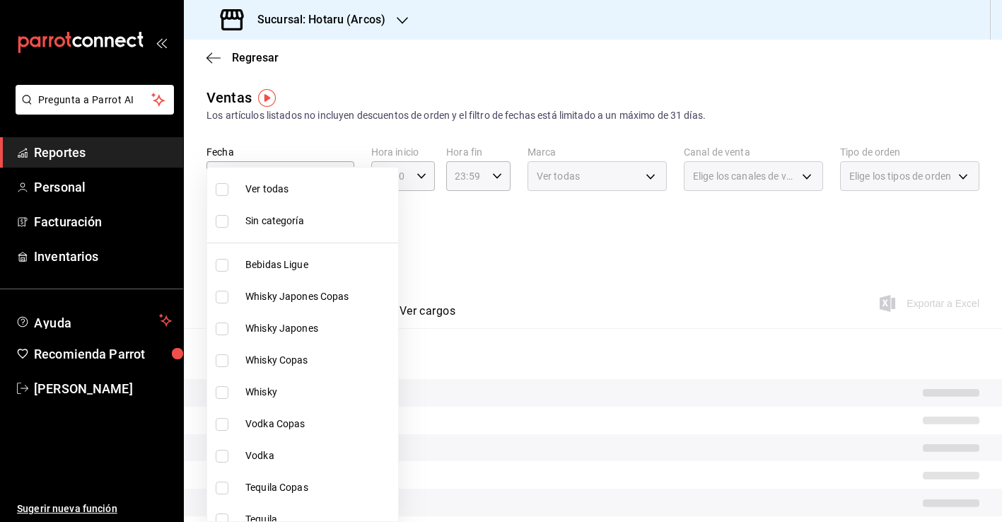
checkbox input "false"
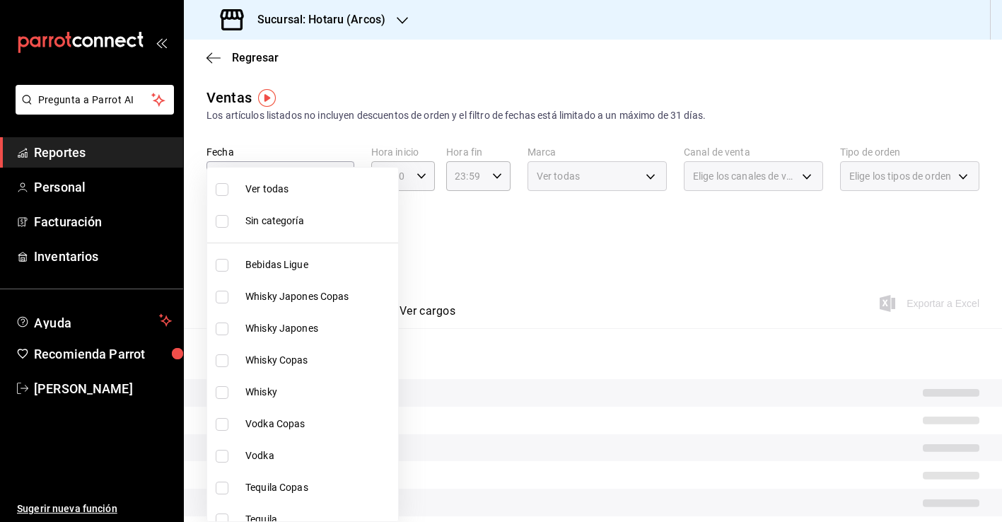
checkbox input "false"
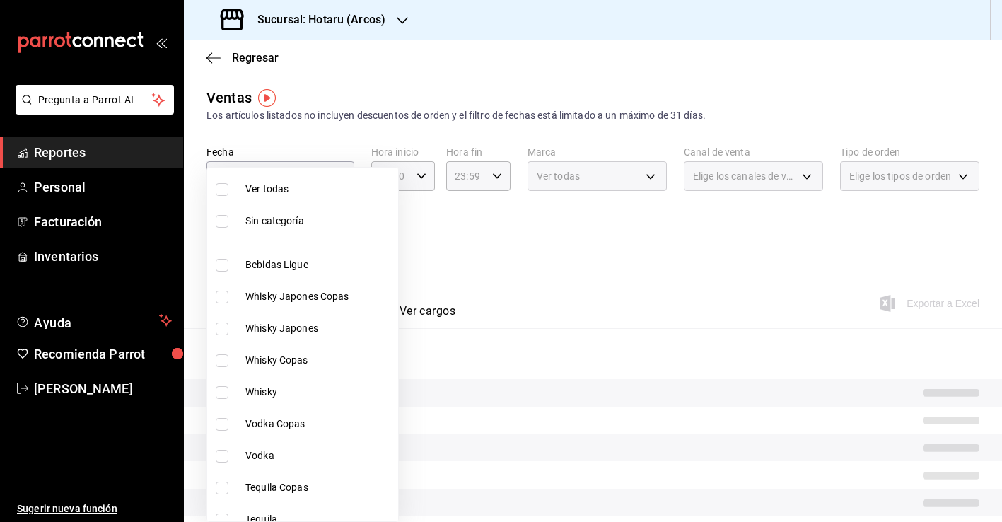
checkbox input "false"
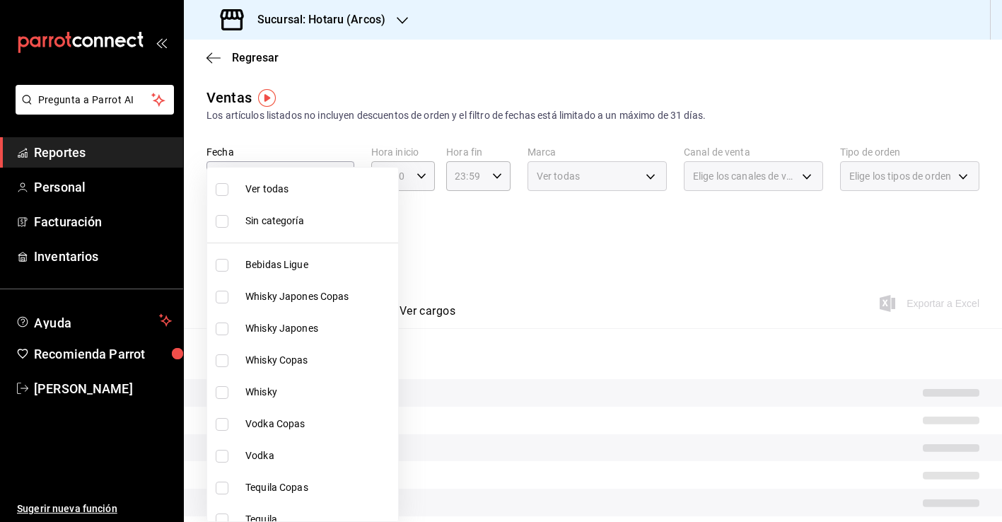
checkbox input "false"
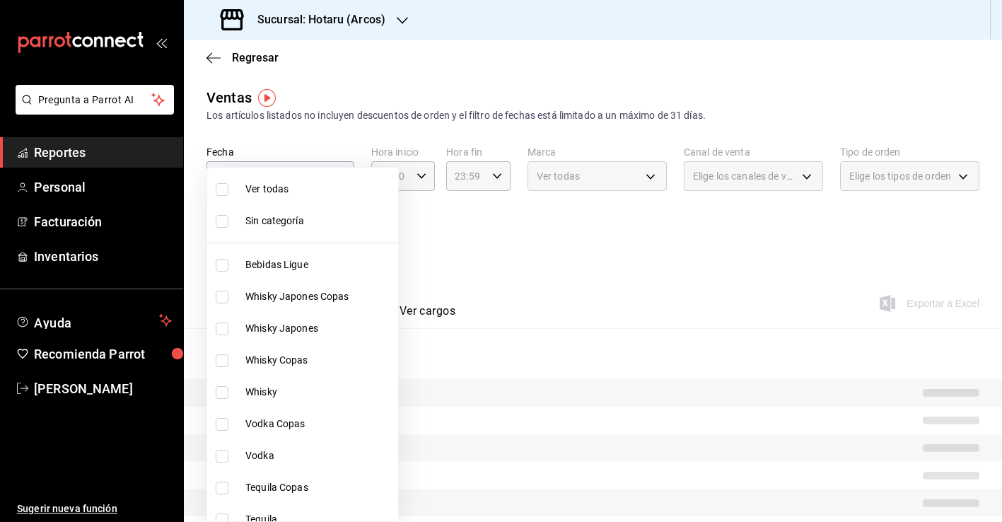
checkbox input "false"
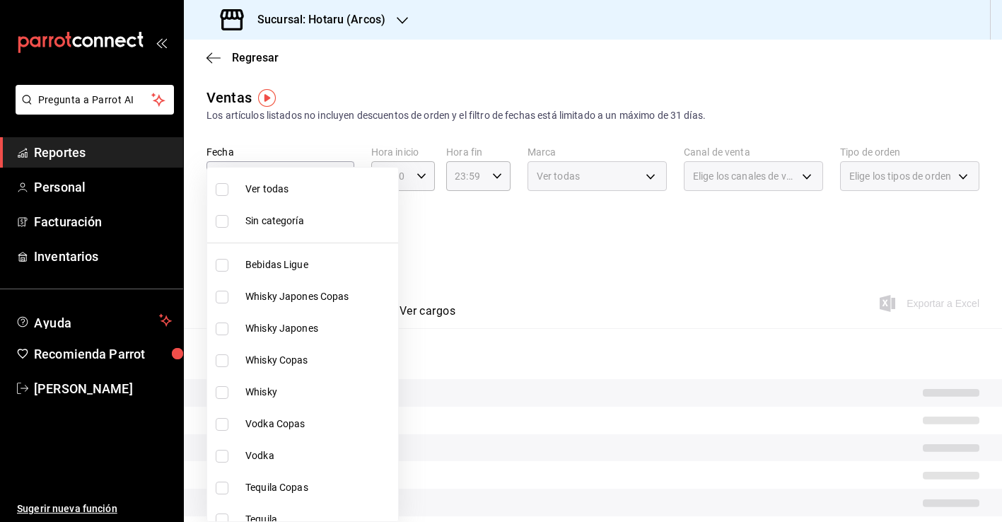
checkbox input "false"
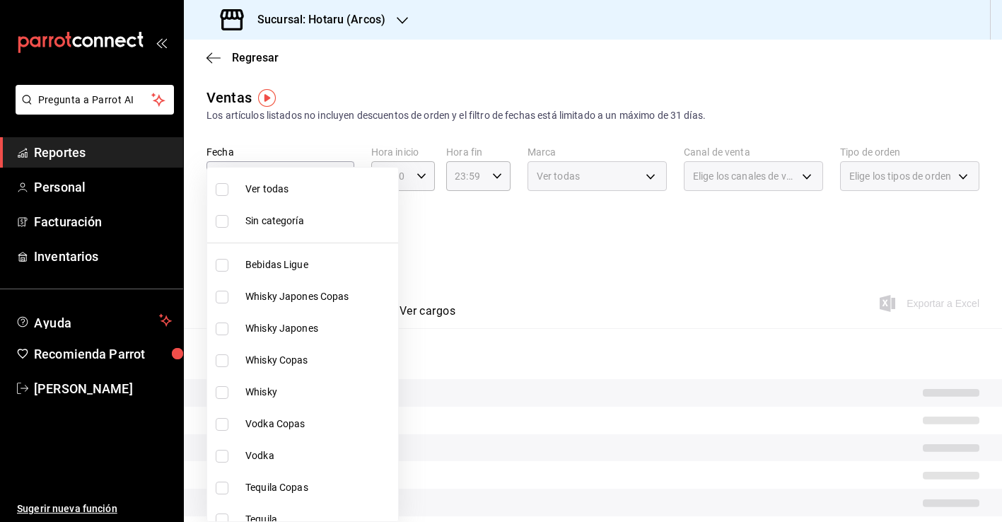
checkbox input "false"
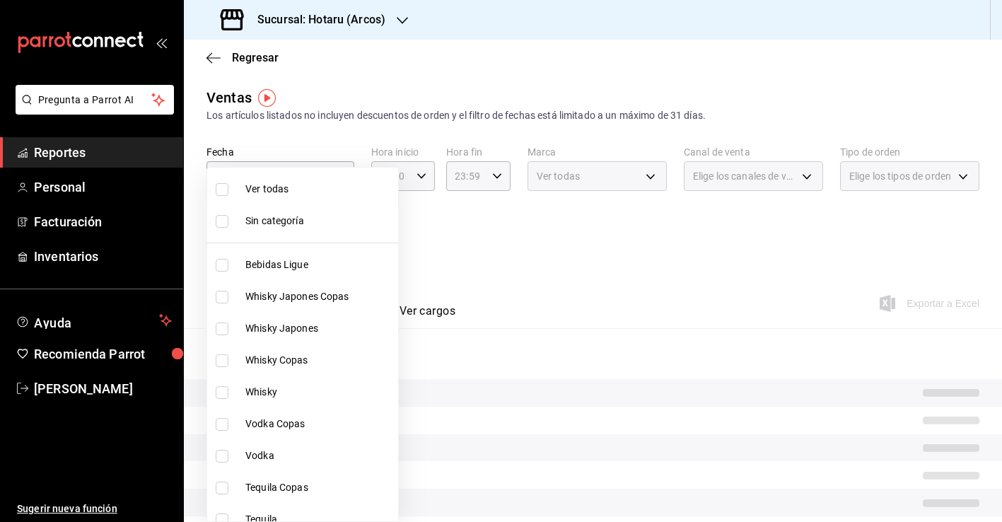
checkbox input "false"
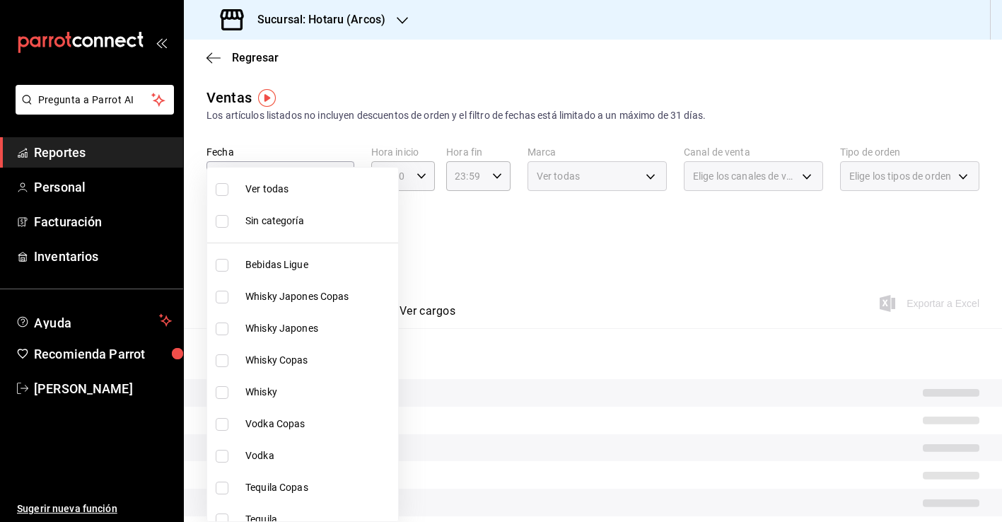
checkbox input "false"
click at [294, 264] on span "Bebidas Ligue" at bounding box center [318, 264] width 147 height 15
type input "af0fa7ff-854a-4bfb-817f-8061951aea4b"
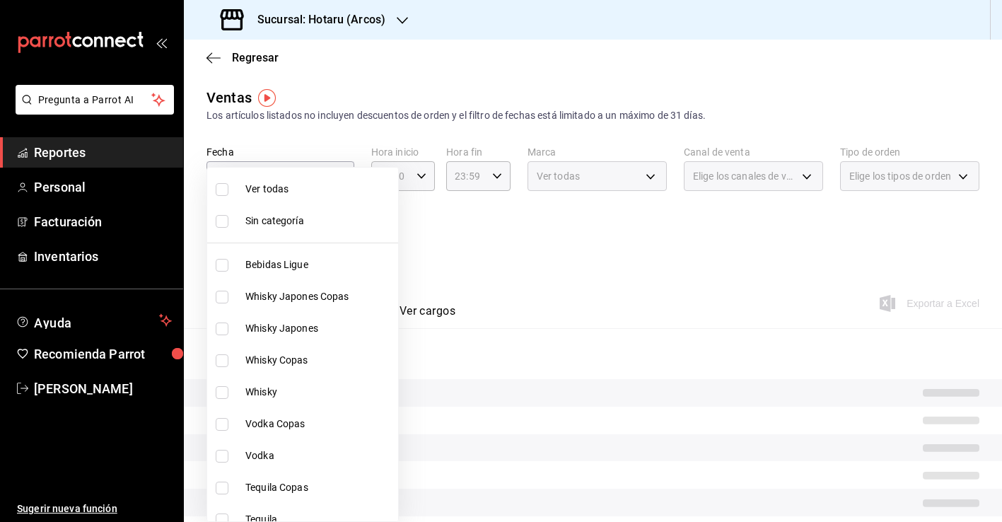
checkbox input "true"
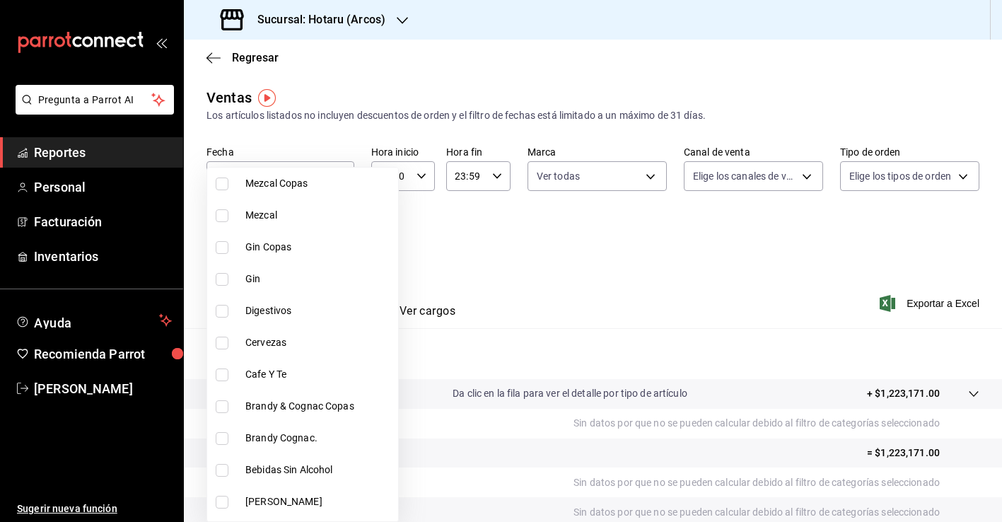
scroll to position [498, 0]
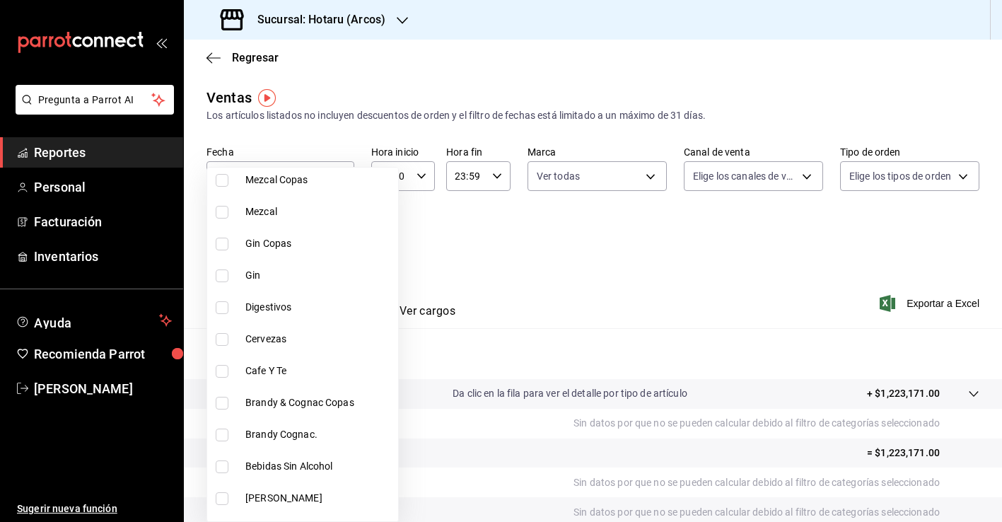
click at [310, 348] on li "Cervezas" at bounding box center [302, 339] width 191 height 32
type input "af0fa7ff-854a-4bfb-817f-8061951aea4b,74f76086-96bb-47fd-ac88-14b51a498719"
checkbox input "true"
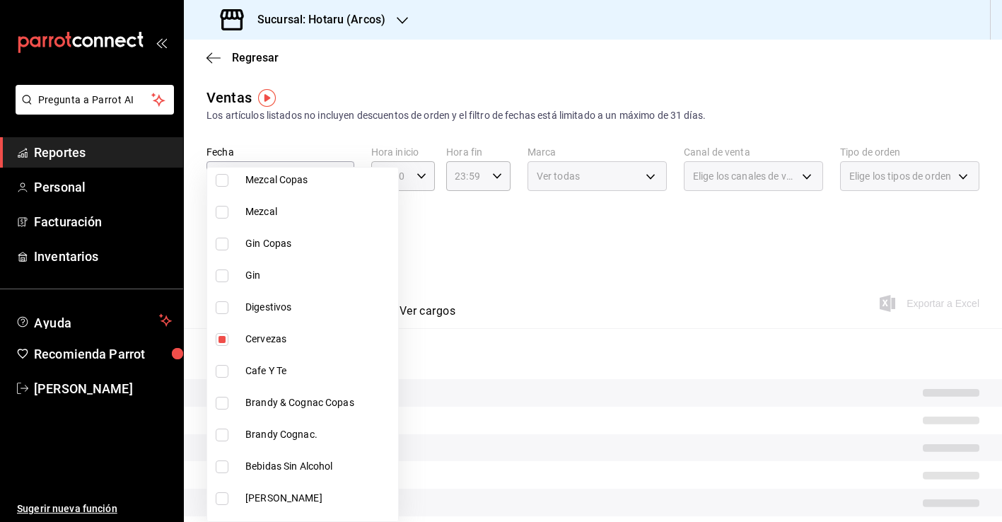
click at [307, 340] on span "Cervezas" at bounding box center [318, 338] width 147 height 15
type input "af0fa7ff-854a-4bfb-817f-8061951aea4b"
checkbox input "false"
click at [299, 370] on span "Cafe Y Te" at bounding box center [318, 370] width 147 height 15
type input "af0fa7ff-854a-4bfb-817f-8061951aea4b,7d516f41-5205-4a10-823a-bf9b99cd179b"
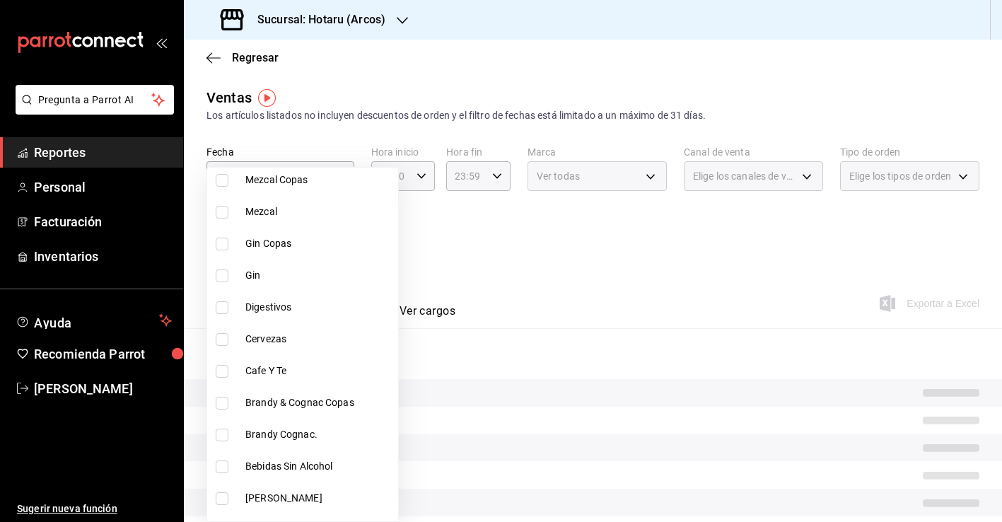
checkbox input "true"
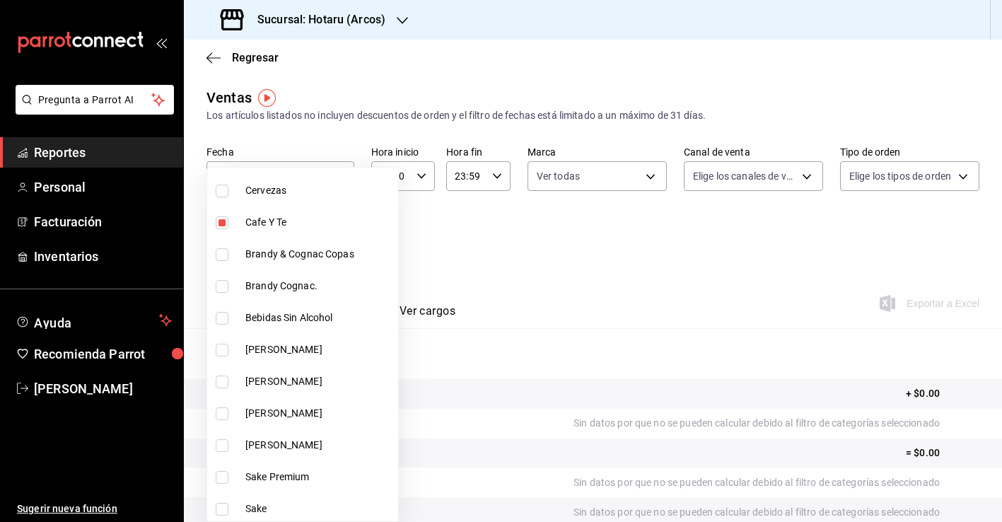
click at [295, 317] on span "Bebidas Sin Alcohol" at bounding box center [318, 317] width 147 height 15
type input "af0fa7ff-854a-4bfb-817f-8061951aea4b,7d516f41-5205-4a10-823a-bf9b99cd179b,fca8d…"
checkbox input "true"
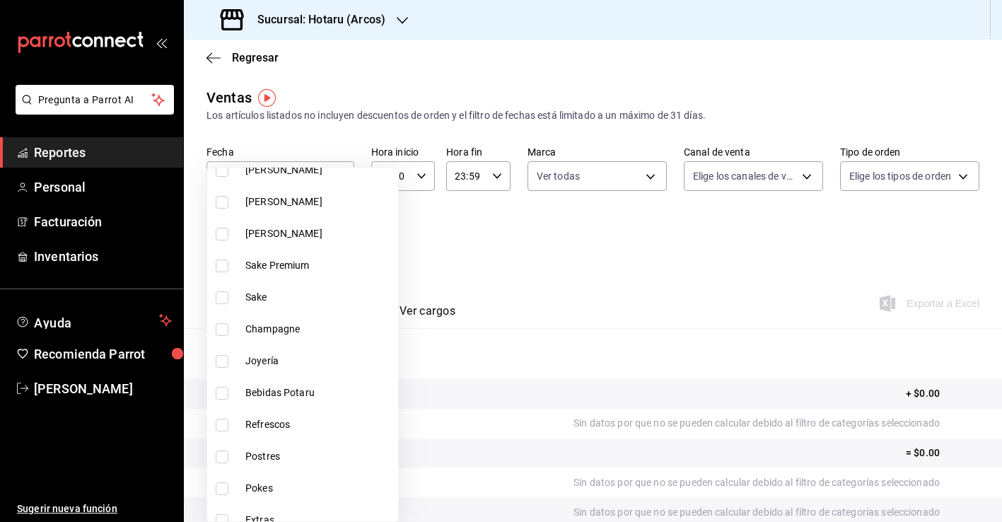
scroll to position [859, 0]
click at [294, 394] on span "Bebidas Potaru" at bounding box center [318, 391] width 147 height 15
type input "af0fa7ff-854a-4bfb-817f-8061951aea4b,7d516f41-5205-4a10-823a-bf9b99cd179b,fca8d…"
checkbox input "true"
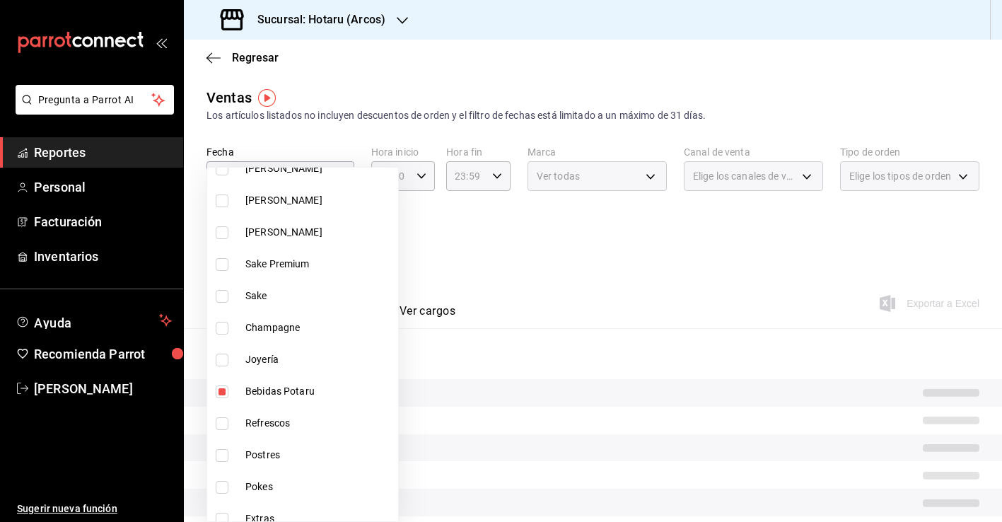
click at [287, 432] on li "Refrescos" at bounding box center [302, 423] width 191 height 32
type input "af0fa7ff-854a-4bfb-817f-8061951aea4b,7d516f41-5205-4a10-823a-bf9b99cd179b,fca8d…"
checkbox input "true"
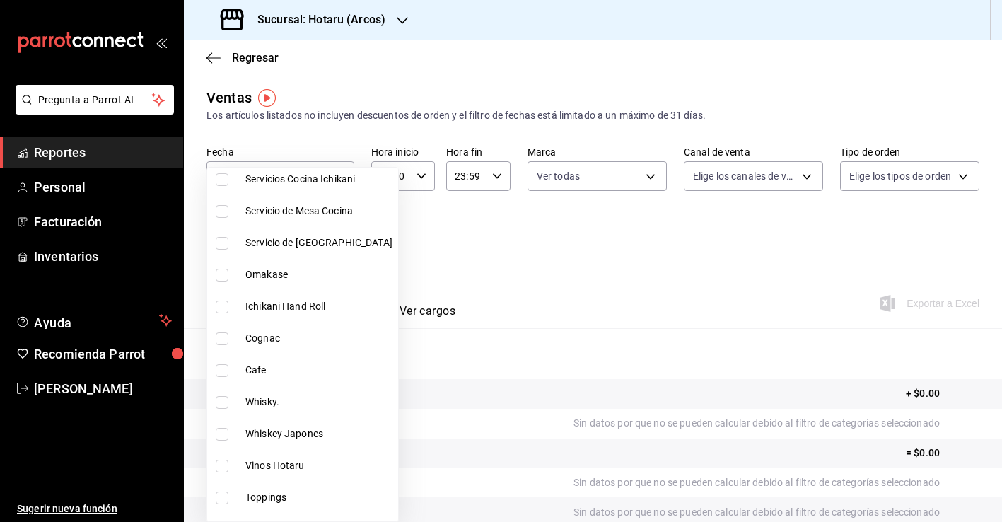
scroll to position [1377, 0]
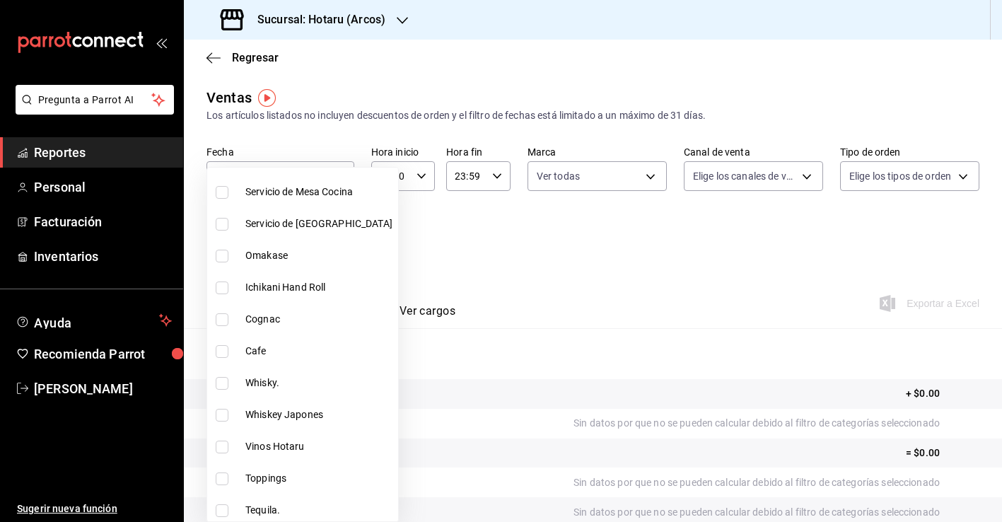
click at [275, 342] on li "Cafe" at bounding box center [302, 351] width 191 height 32
type input "af0fa7ff-854a-4bfb-817f-8061951aea4b,7d516f41-5205-4a10-823a-bf9b99cd179b,fca8d…"
checkbox input "true"
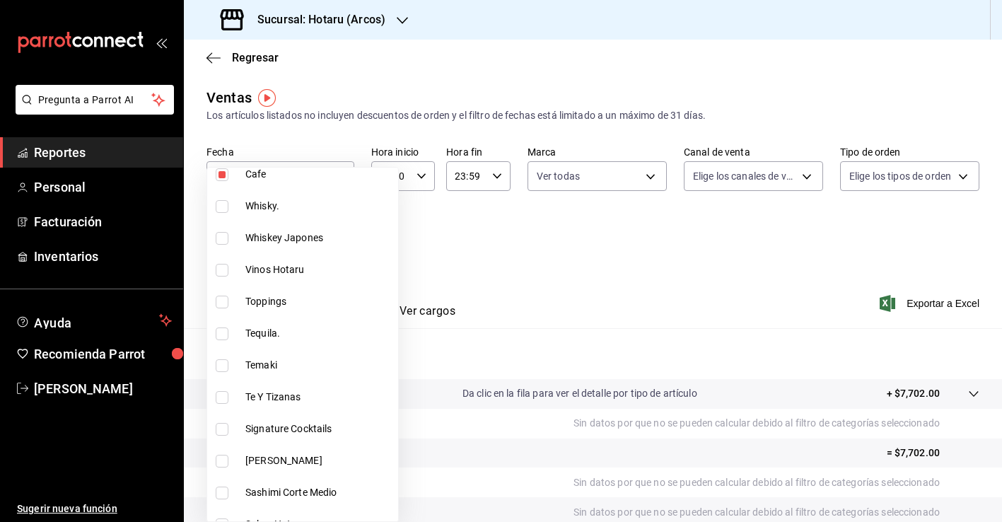
click at [283, 398] on span "Te Y Tizanas" at bounding box center [318, 396] width 147 height 15
type input "af0fa7ff-854a-4bfb-817f-8061951aea4b,7d516f41-5205-4a10-823a-bf9b99cd179b,fca8d…"
checkbox input "true"
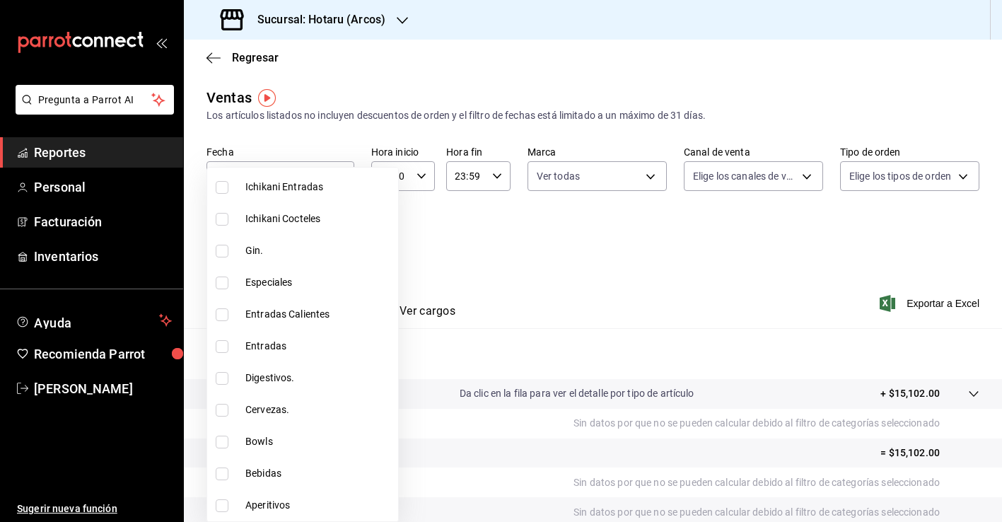
scroll to position [2304, 0]
click at [281, 472] on span "Bebidas" at bounding box center [318, 473] width 147 height 15
type input "af0fa7ff-854a-4bfb-817f-8061951aea4b,7d516f41-5205-4a10-823a-bf9b99cd179b,fca8d…"
click at [742, 334] on div at bounding box center [501, 261] width 1002 height 522
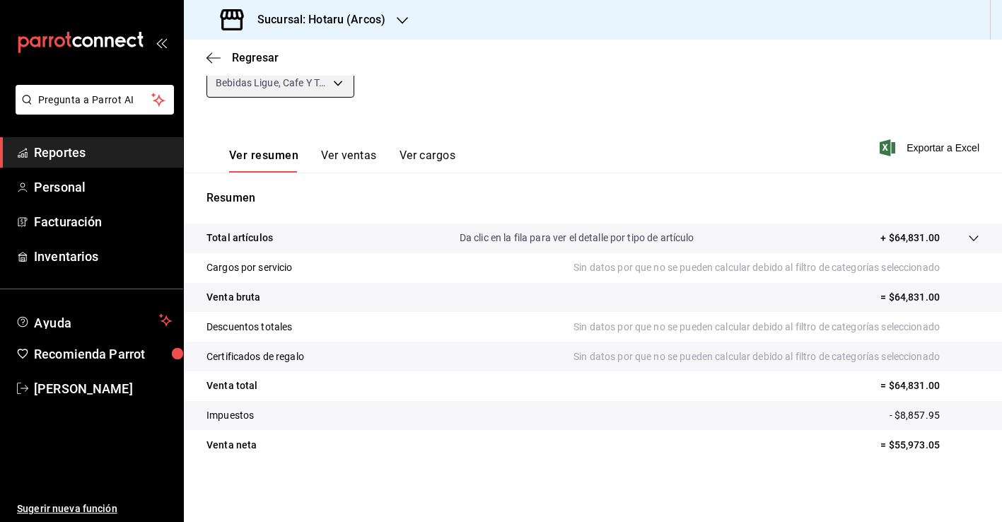
scroll to position [155, 0]
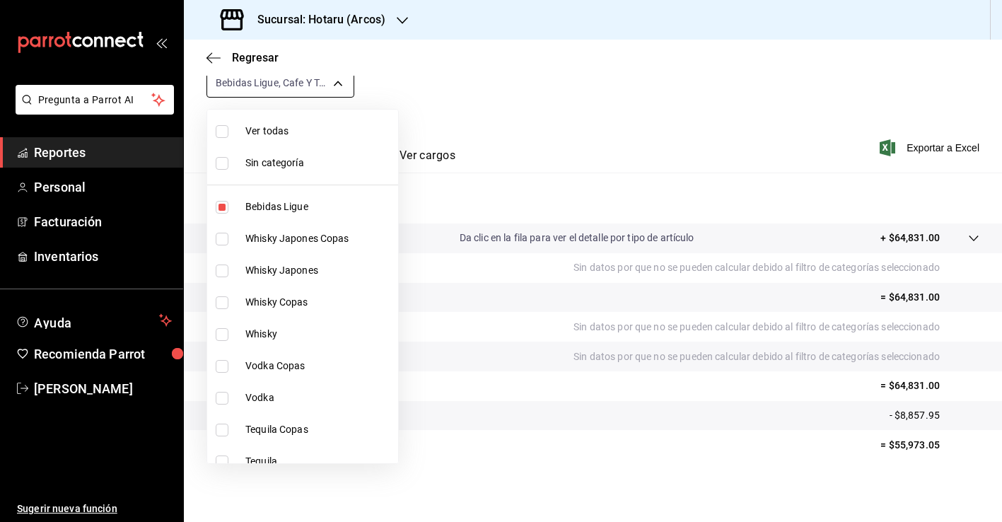
click at [337, 85] on body "Pregunta a Parrot AI Reportes Personal Facturación Inventarios Ayuda Recomienda…" at bounding box center [501, 261] width 1002 height 522
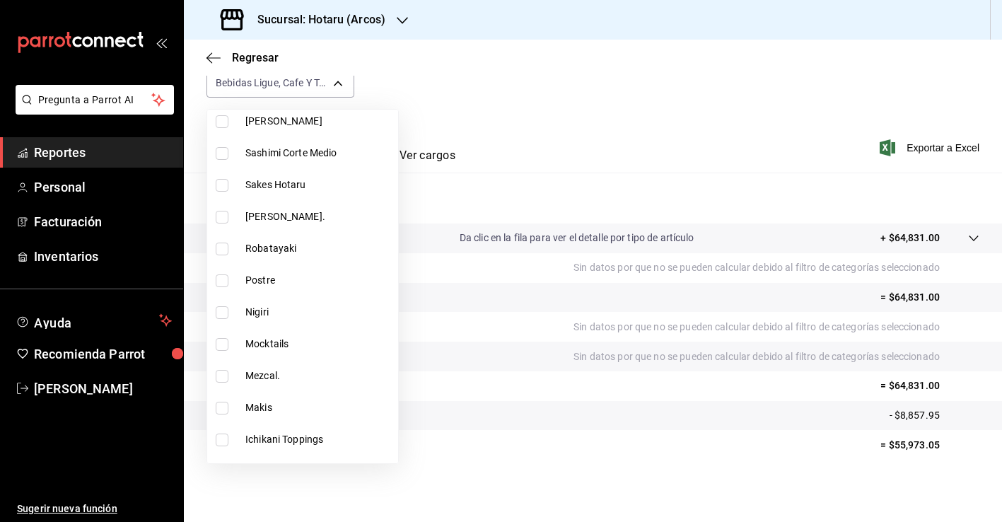
scroll to position [1836, 0]
click at [310, 344] on span "Mocktails" at bounding box center [318, 342] width 147 height 15
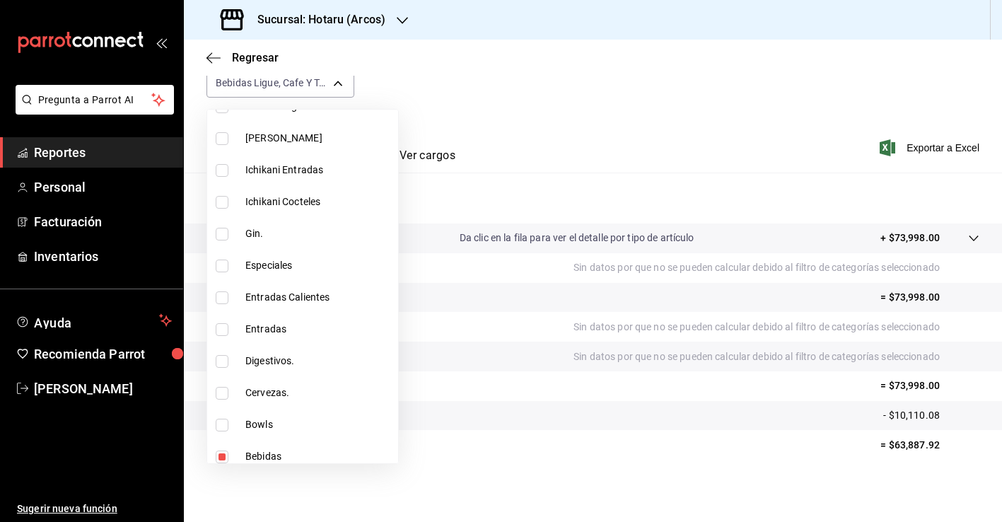
scroll to position [2267, 0]
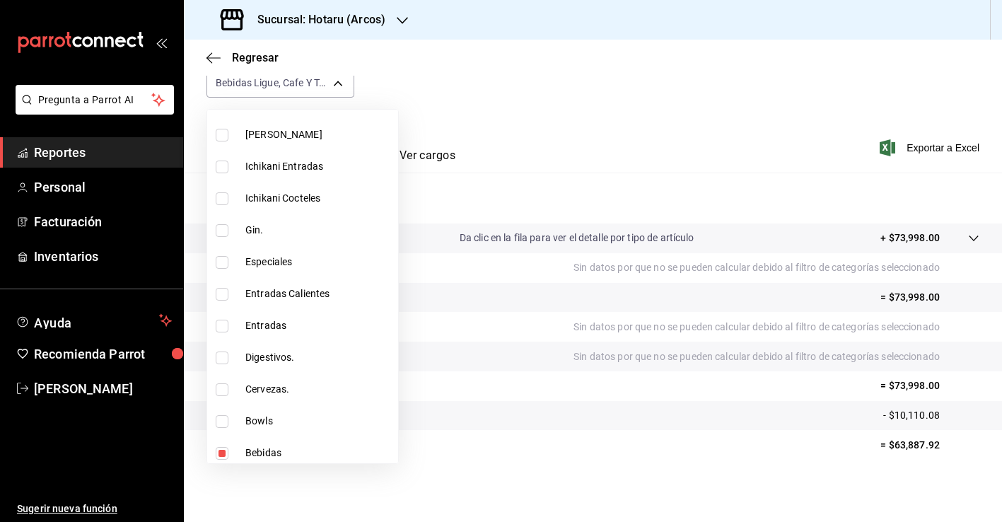
click at [499, 411] on div at bounding box center [501, 261] width 1002 height 522
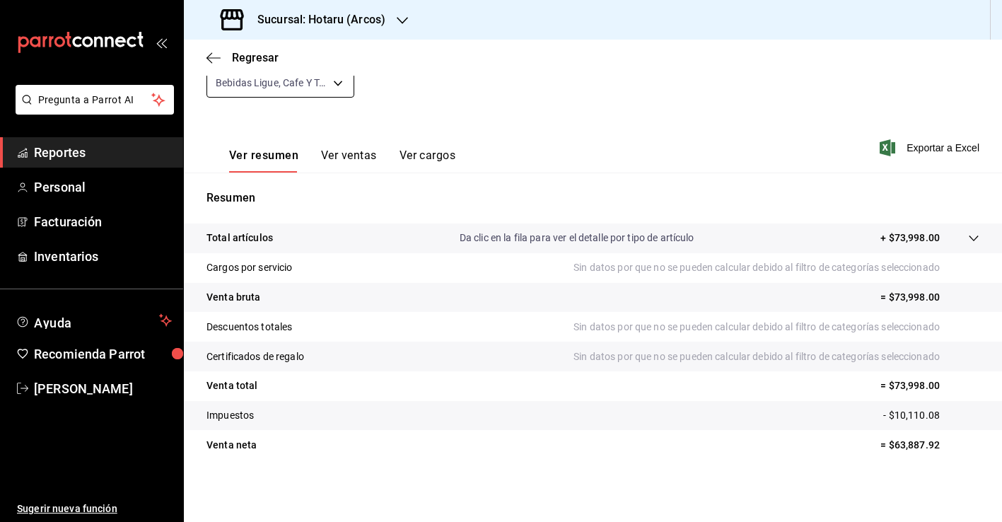
click at [334, 82] on body "Pregunta a Parrot AI Reportes Personal Facturación Inventarios Ayuda Recomienda…" at bounding box center [501, 261] width 1002 height 522
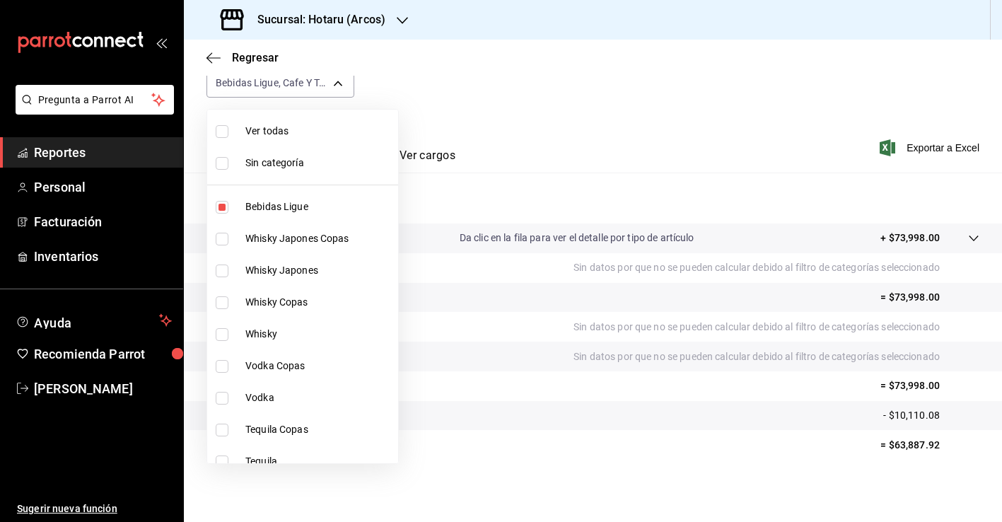
click at [292, 122] on li "Ver todas" at bounding box center [302, 131] width 191 height 32
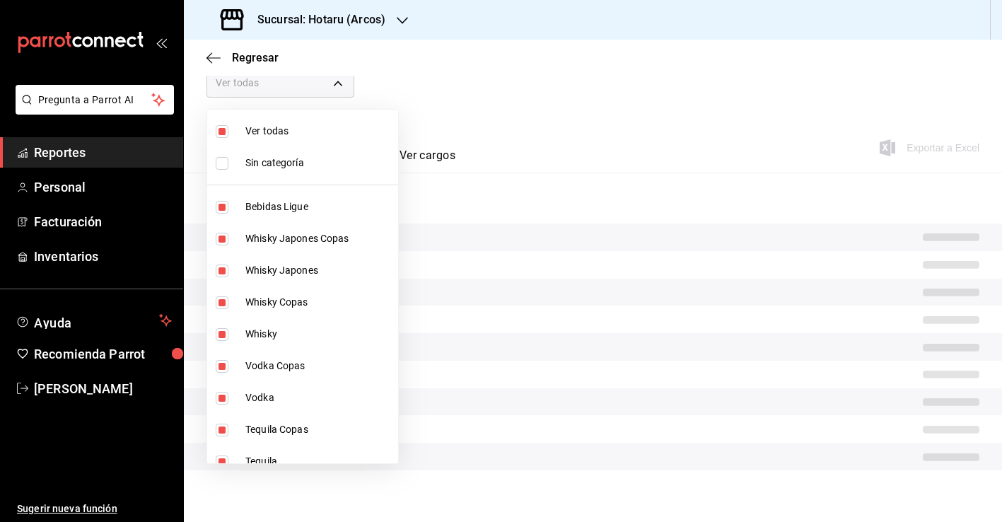
click at [300, 128] on span "Ver todas" at bounding box center [318, 131] width 147 height 15
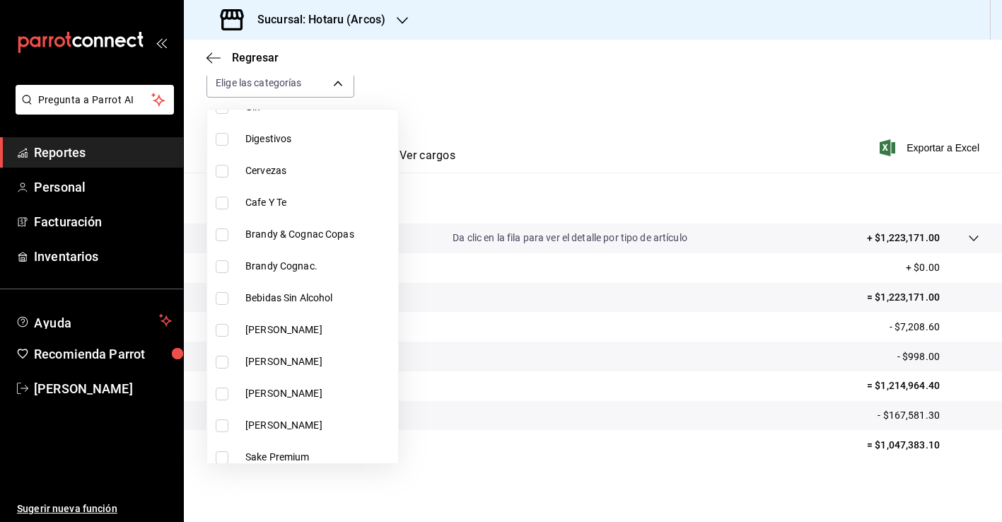
scroll to position [626, 0]
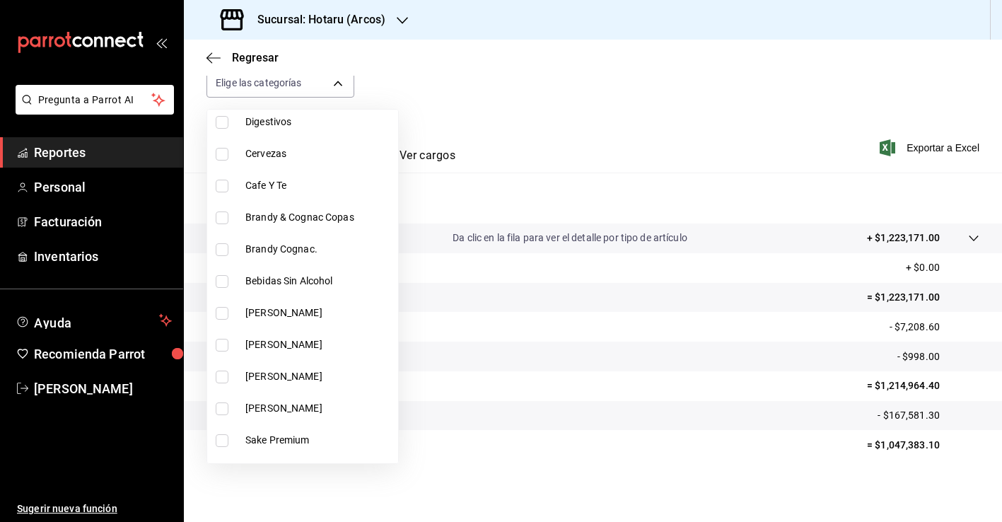
click at [298, 318] on span "[PERSON_NAME]" at bounding box center [318, 312] width 147 height 15
click at [298, 339] on span "[PERSON_NAME]" at bounding box center [318, 344] width 147 height 15
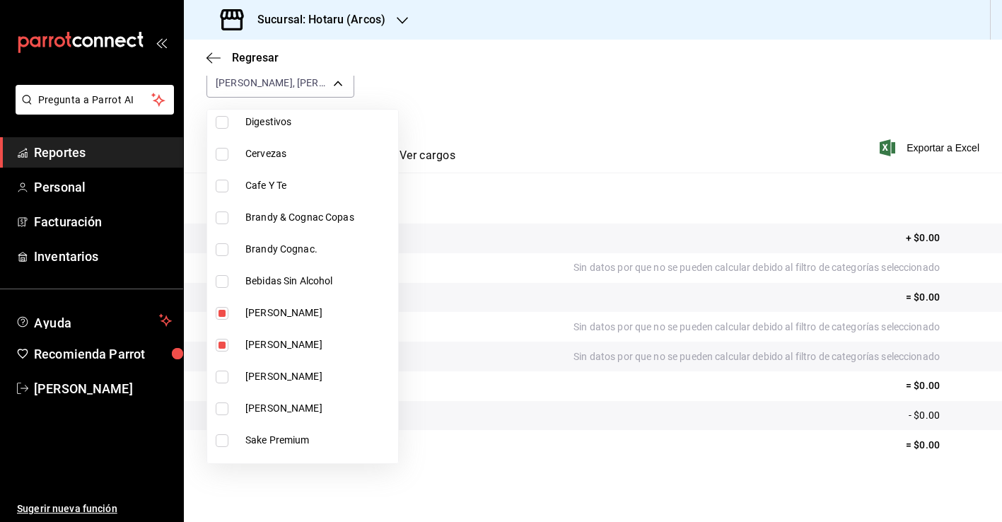
click at [298, 362] on li "[PERSON_NAME]" at bounding box center [302, 376] width 191 height 32
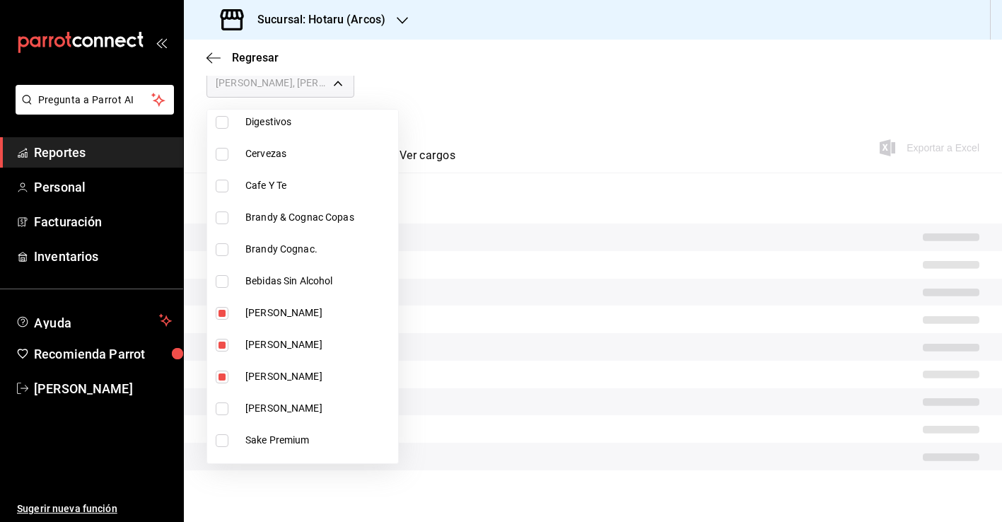
click at [297, 409] on span "[PERSON_NAME]" at bounding box center [318, 408] width 147 height 15
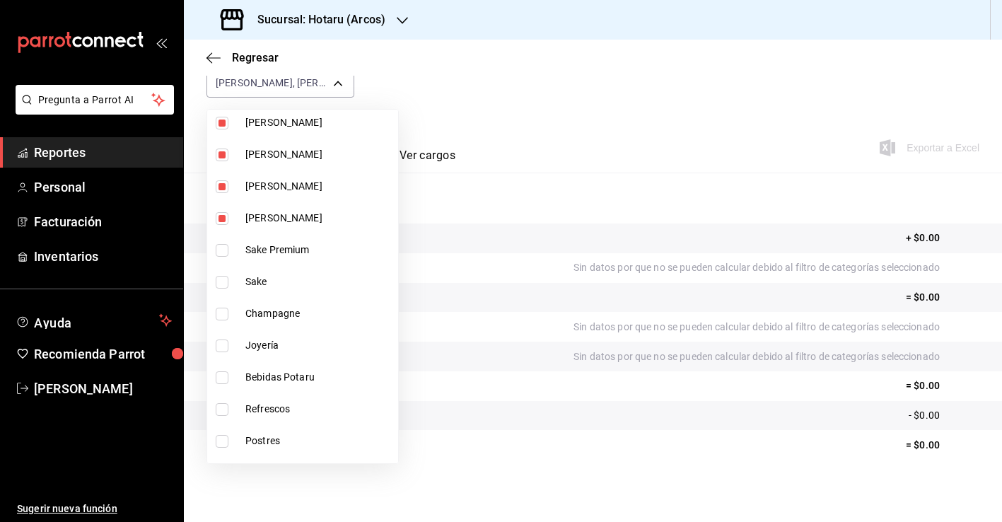
scroll to position [891, 0]
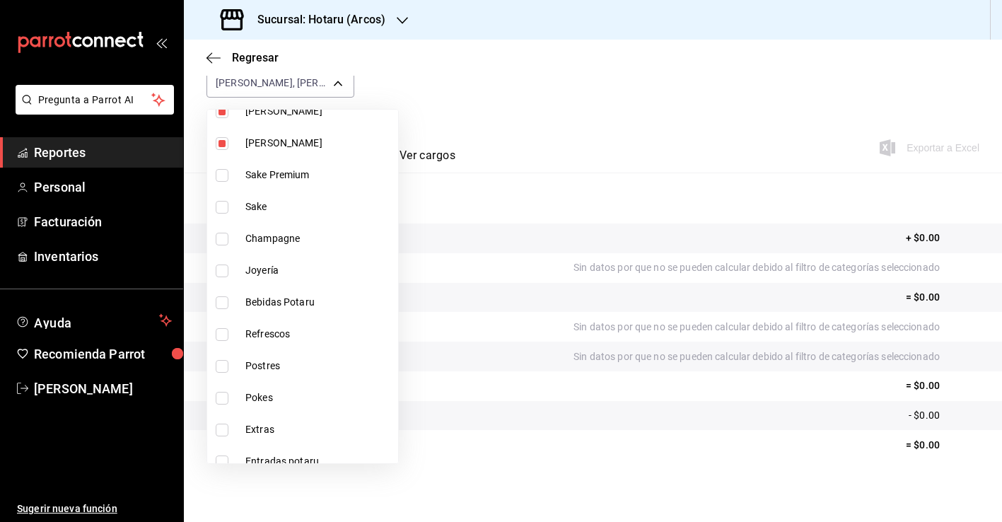
click at [281, 188] on li "Sake Premium" at bounding box center [302, 175] width 191 height 32
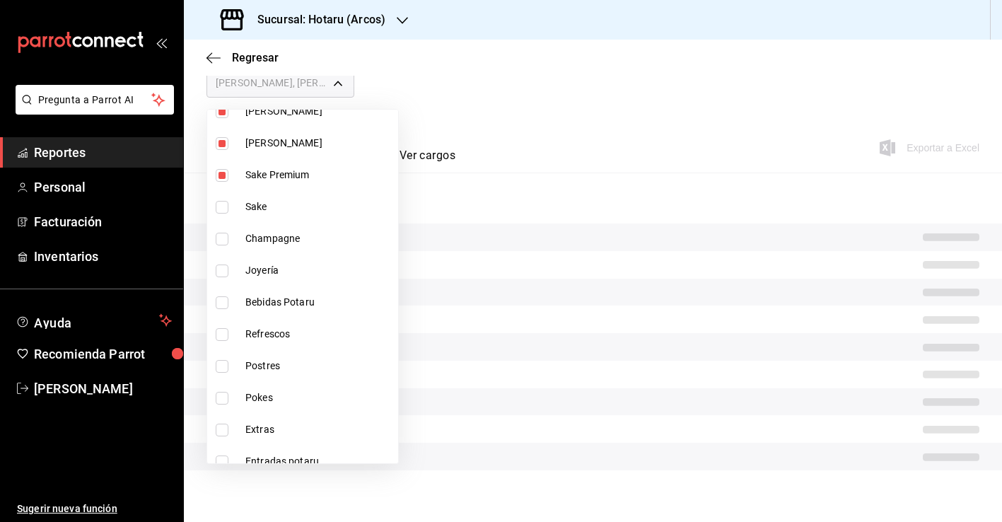
click at [281, 198] on li "Sake" at bounding box center [302, 207] width 191 height 32
click at [278, 171] on span "Sake Premium" at bounding box center [318, 175] width 147 height 15
click at [278, 199] on li "Sake" at bounding box center [302, 207] width 191 height 32
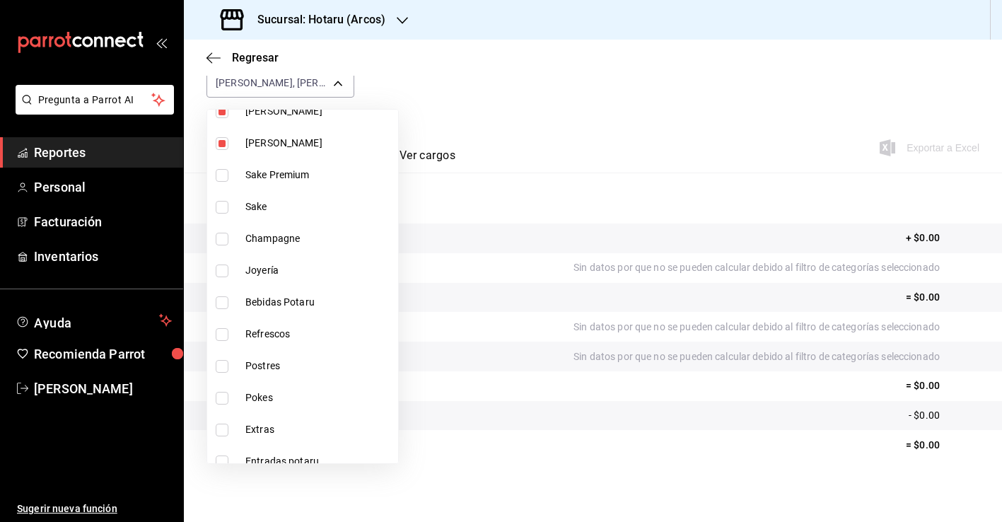
click at [283, 227] on li "Champagne" at bounding box center [302, 239] width 191 height 32
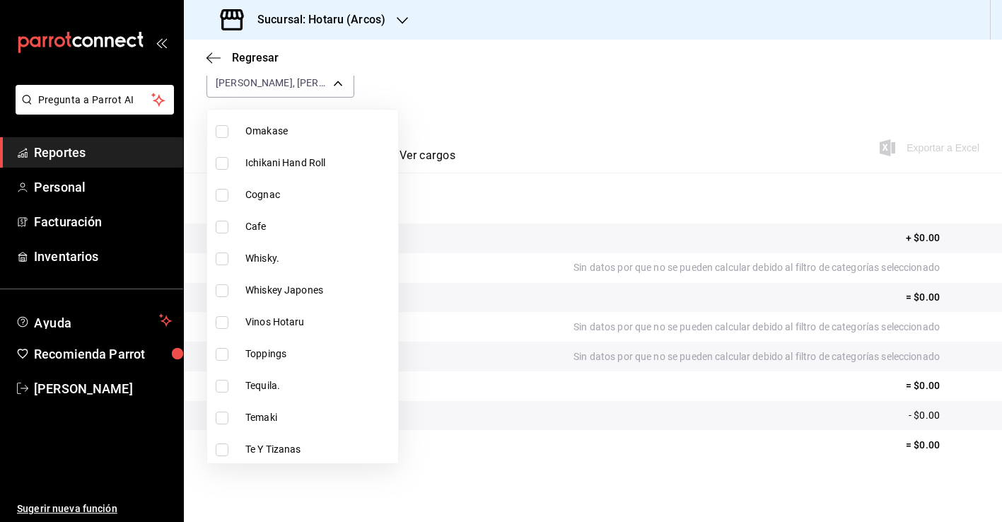
scroll to position [1446, 0]
click at [290, 322] on span "Vinos Hotaru" at bounding box center [318, 319] width 147 height 15
